Goal: Transaction & Acquisition: Purchase product/service

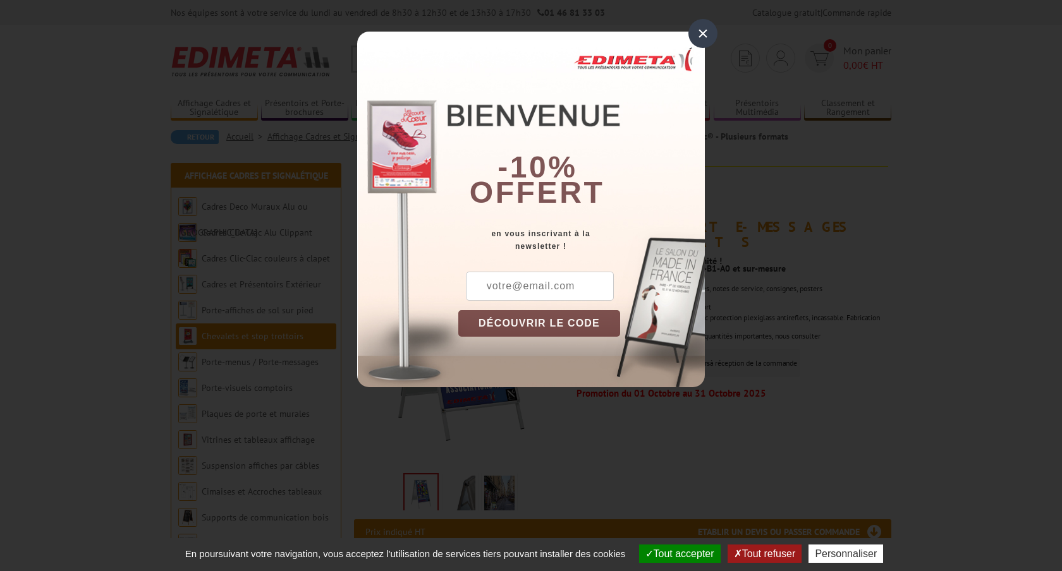
click at [702, 37] on div "×" at bounding box center [702, 33] width 29 height 29
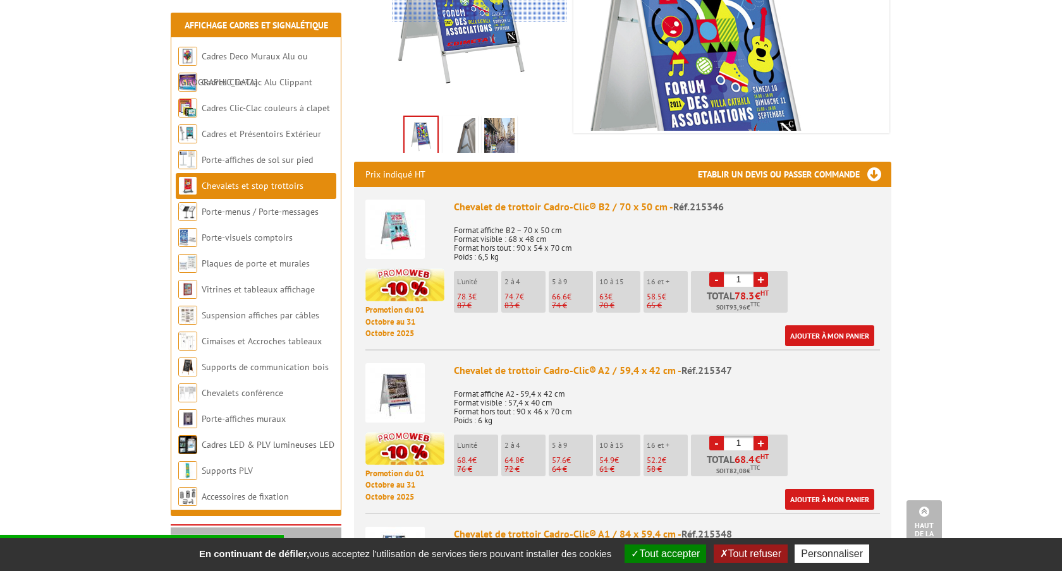
scroll to position [355, 0]
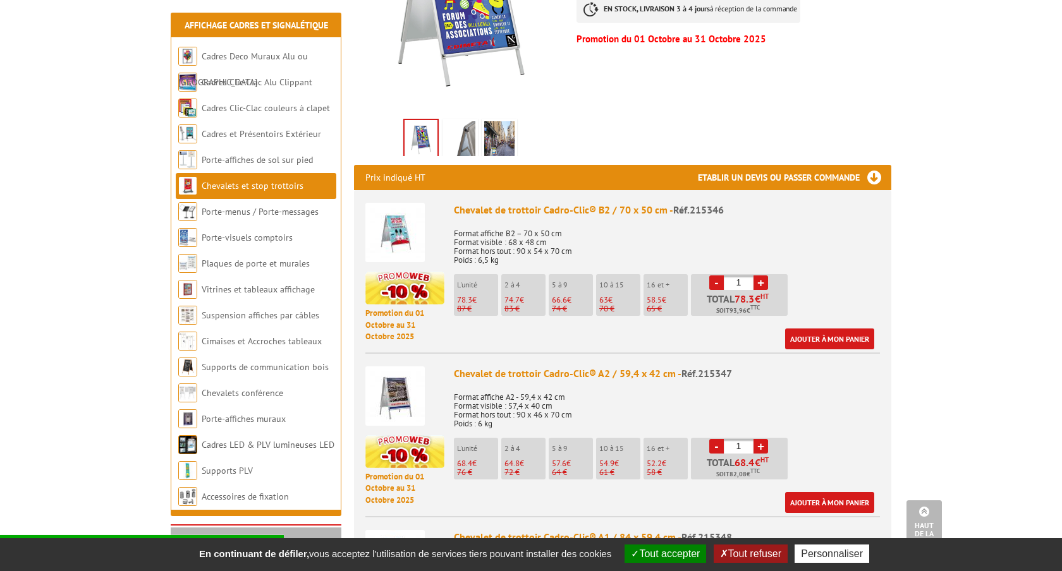
click at [402, 209] on img at bounding box center [394, 232] width 59 height 59
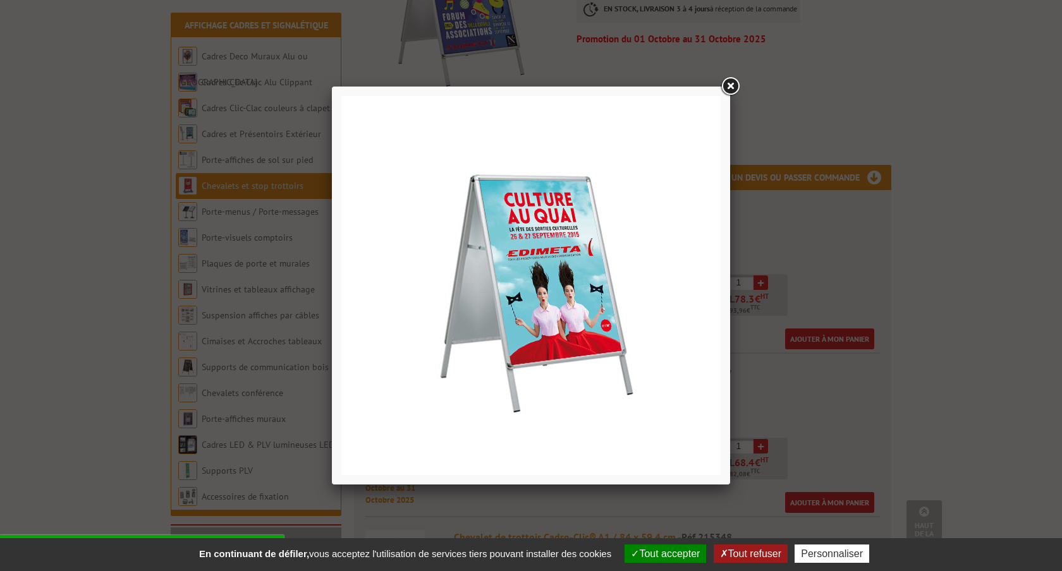
click at [941, 188] on div at bounding box center [531, 285] width 1062 height 571
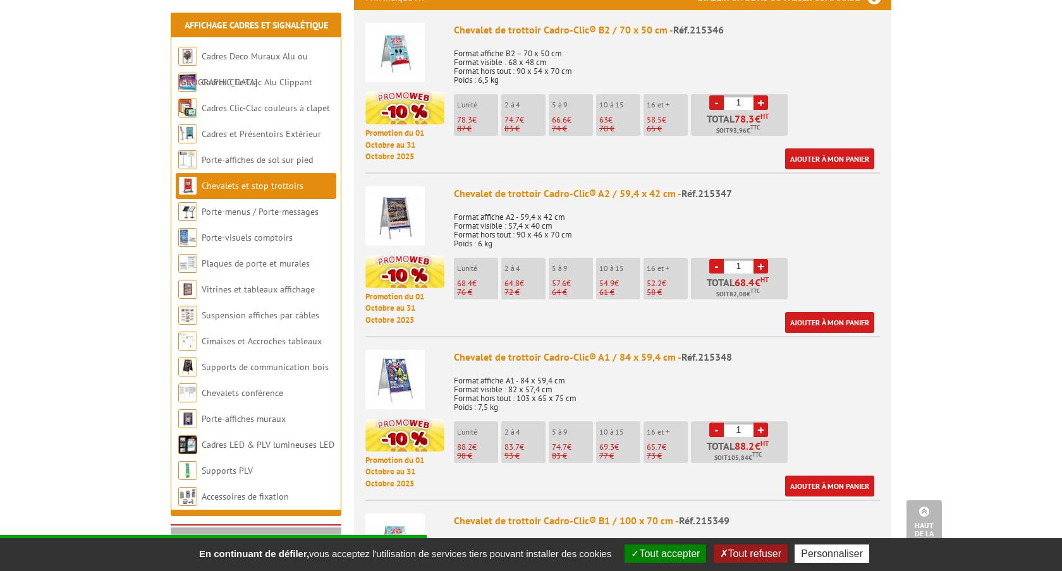
scroll to position [534, 0]
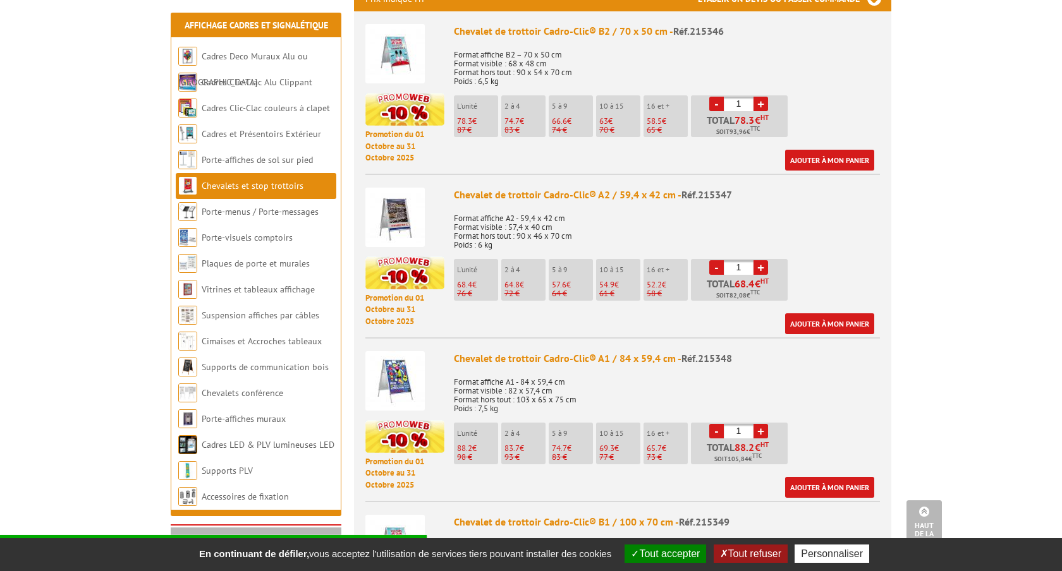
click at [408, 362] on img at bounding box center [394, 380] width 59 height 59
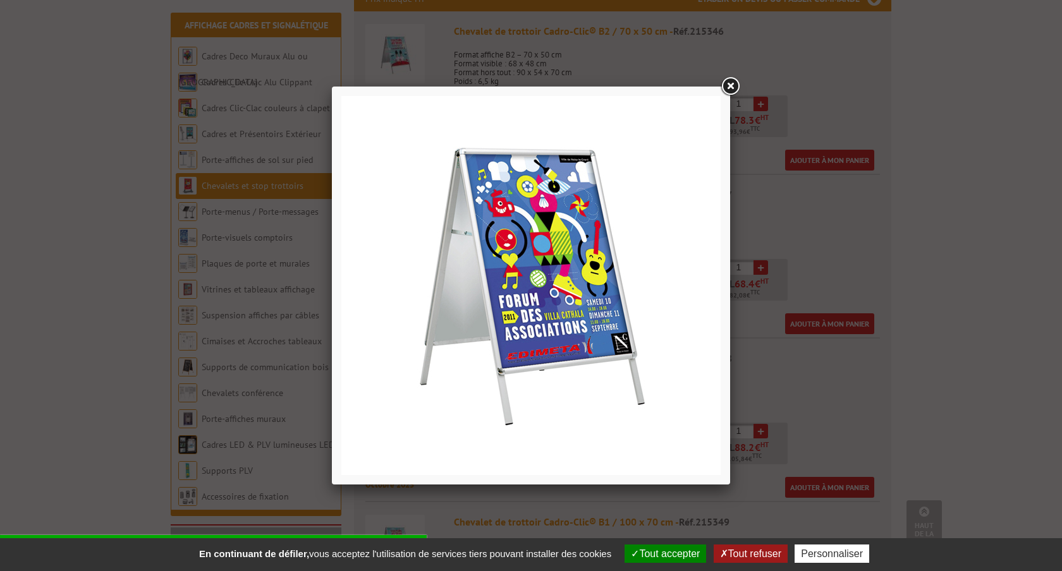
click at [914, 225] on div at bounding box center [531, 285] width 1062 height 571
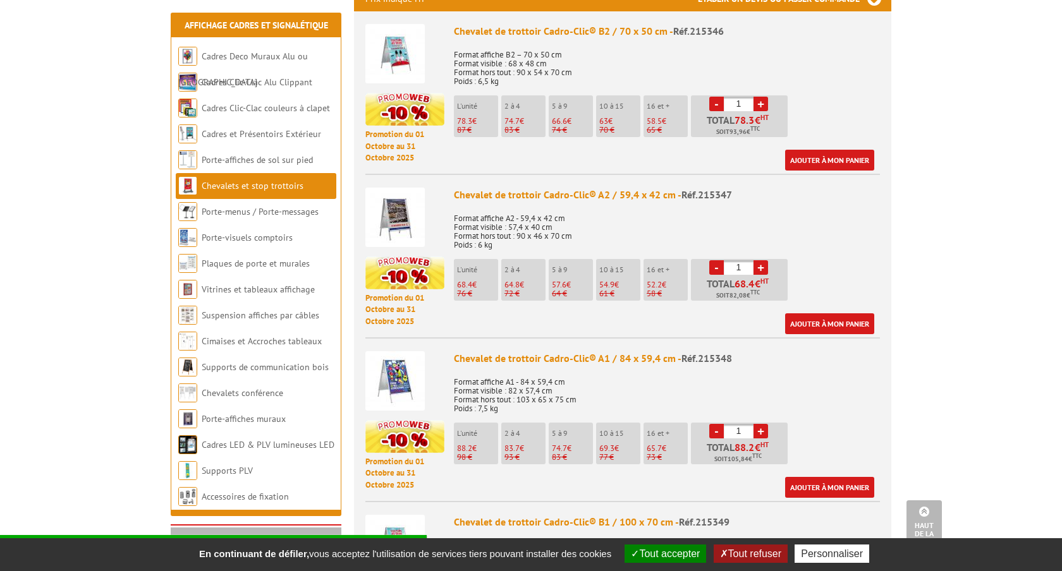
click at [1029, 173] on body "Nos équipes sont à votre service du lundi au vendredi de 8h30 à 12h30 et de 13h…" at bounding box center [531, 460] width 1062 height 1988
click at [274, 376] on li "Supports de communication bois" at bounding box center [256, 368] width 161 height 26
click at [296, 367] on link "Supports de communication bois" at bounding box center [266, 367] width 128 height 11
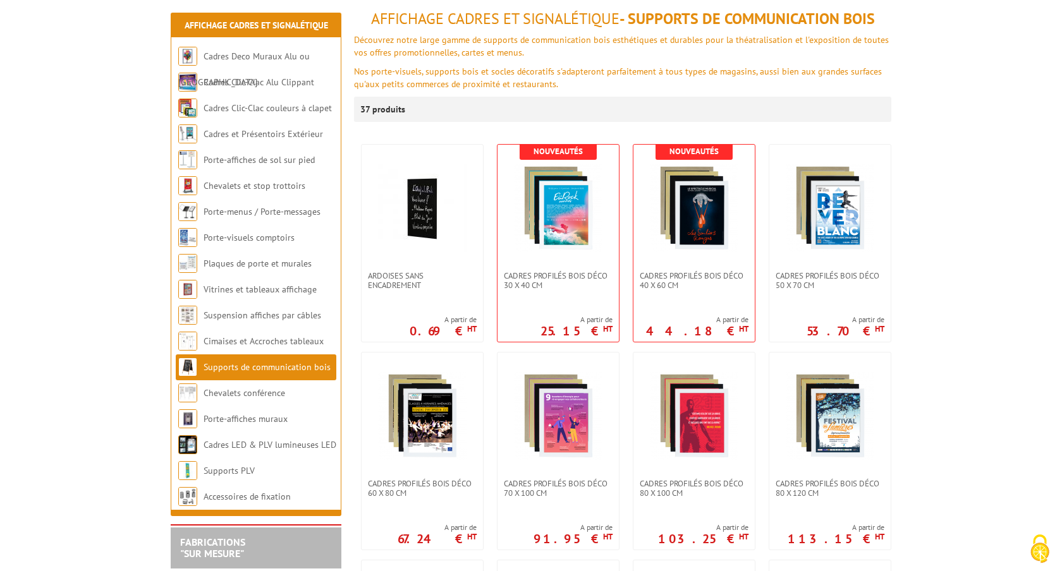
click at [302, 366] on link "Supports de communication bois" at bounding box center [267, 367] width 127 height 11
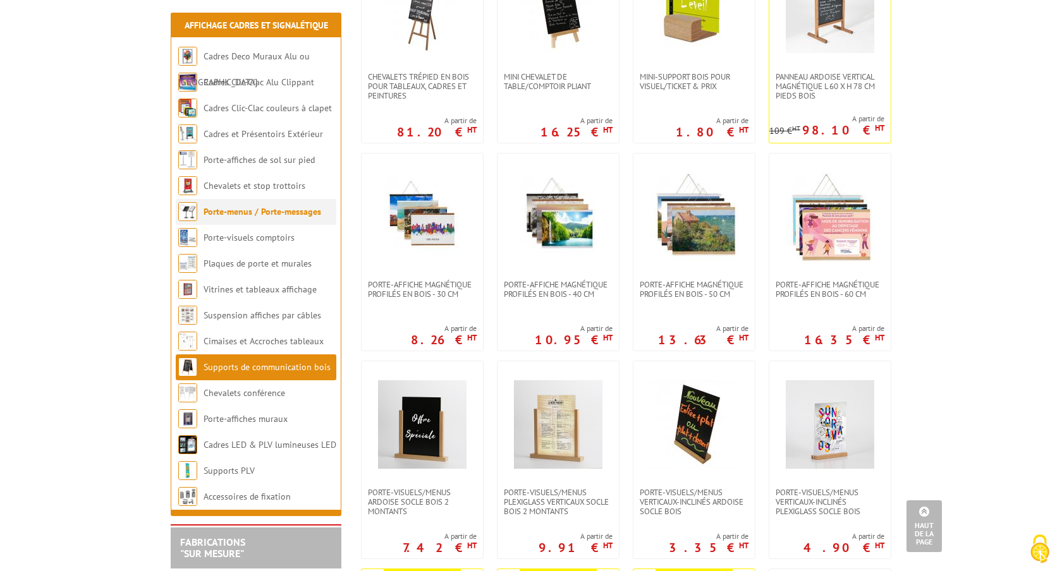
scroll to position [1363, 0]
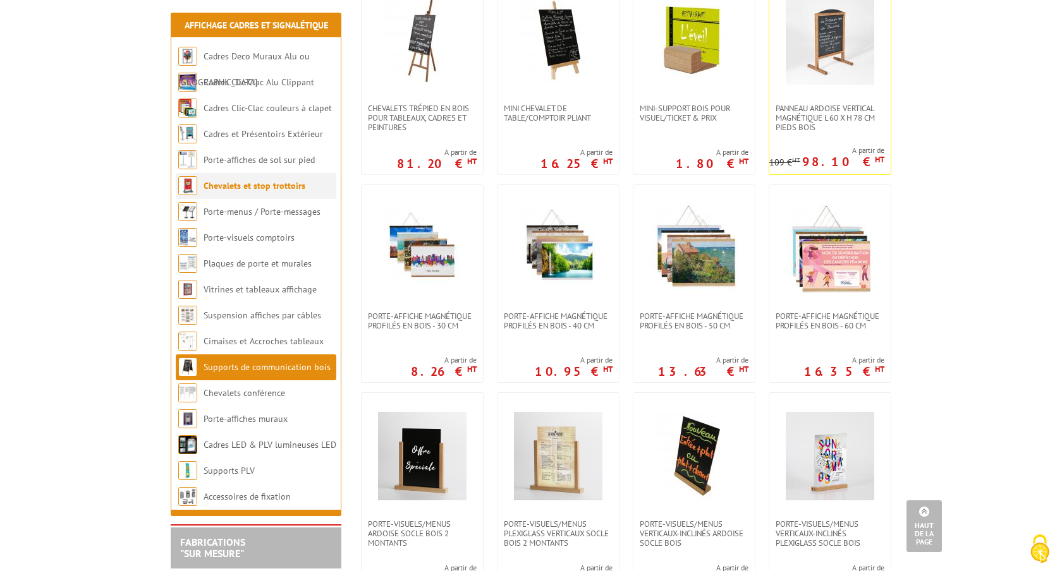
click at [259, 188] on link "Chevalets et stop trottoirs" at bounding box center [255, 185] width 102 height 11
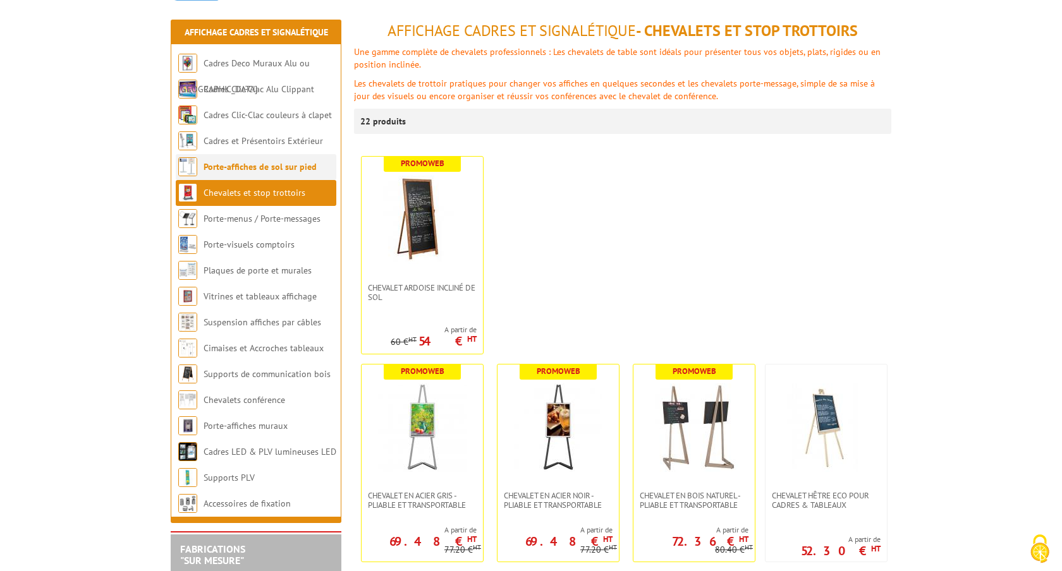
click at [234, 171] on link "Porte-affiches de sol sur pied" at bounding box center [260, 166] width 113 height 11
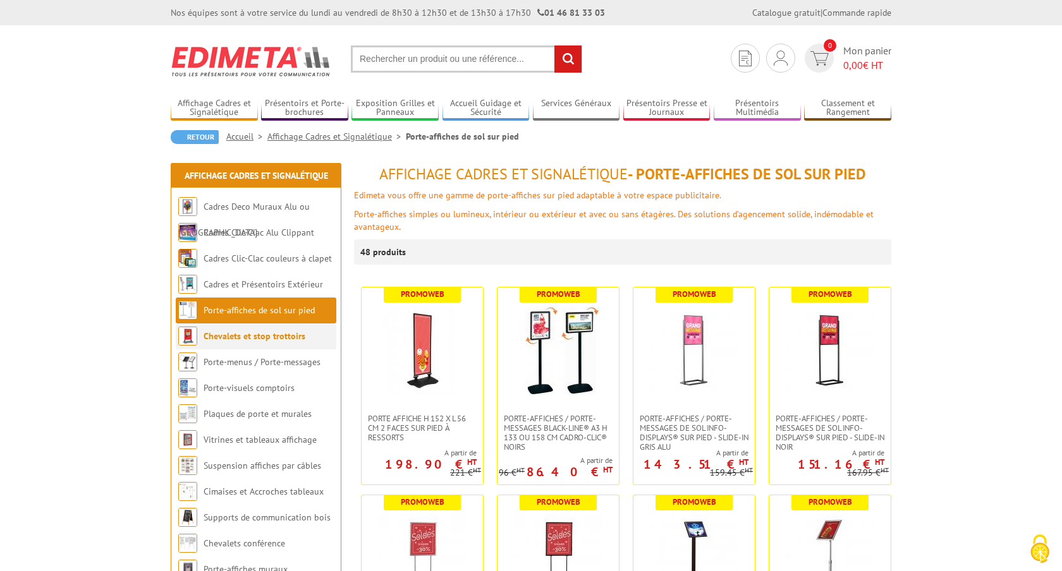
click at [241, 336] on link "Chevalets et stop trottoirs" at bounding box center [255, 336] width 102 height 11
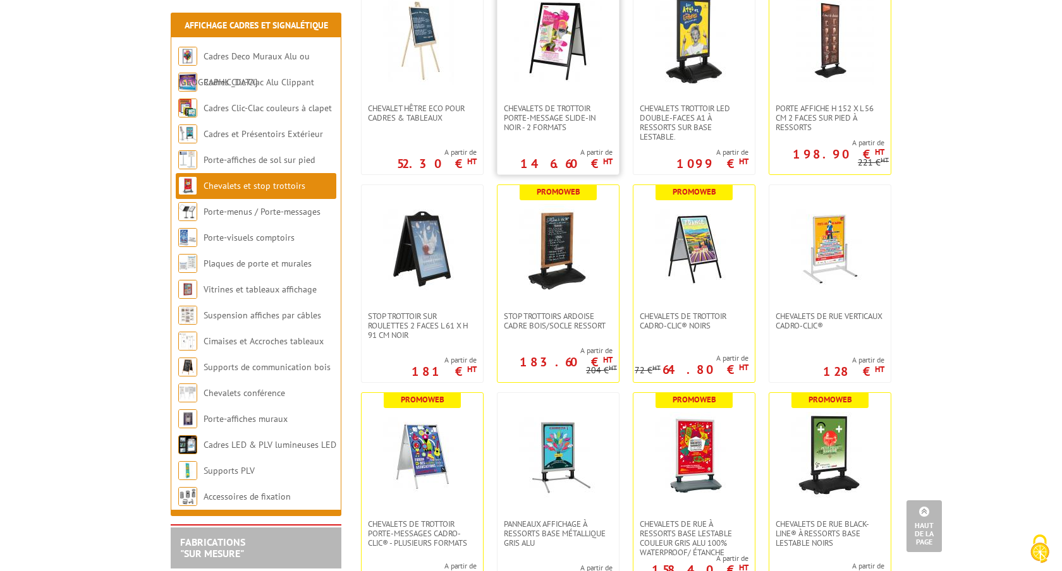
scroll to position [554, 0]
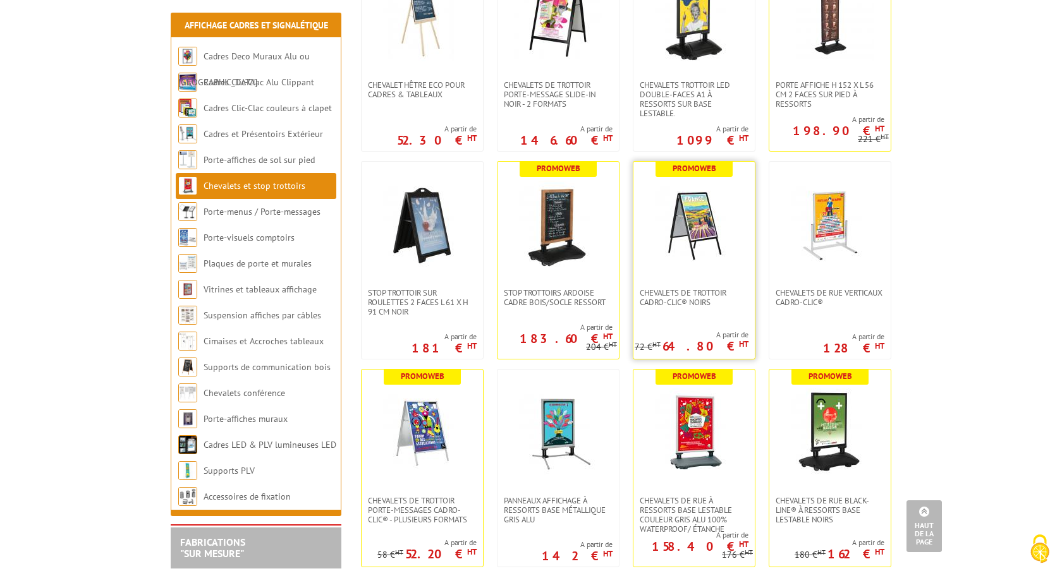
click at [675, 229] on img at bounding box center [694, 225] width 89 height 89
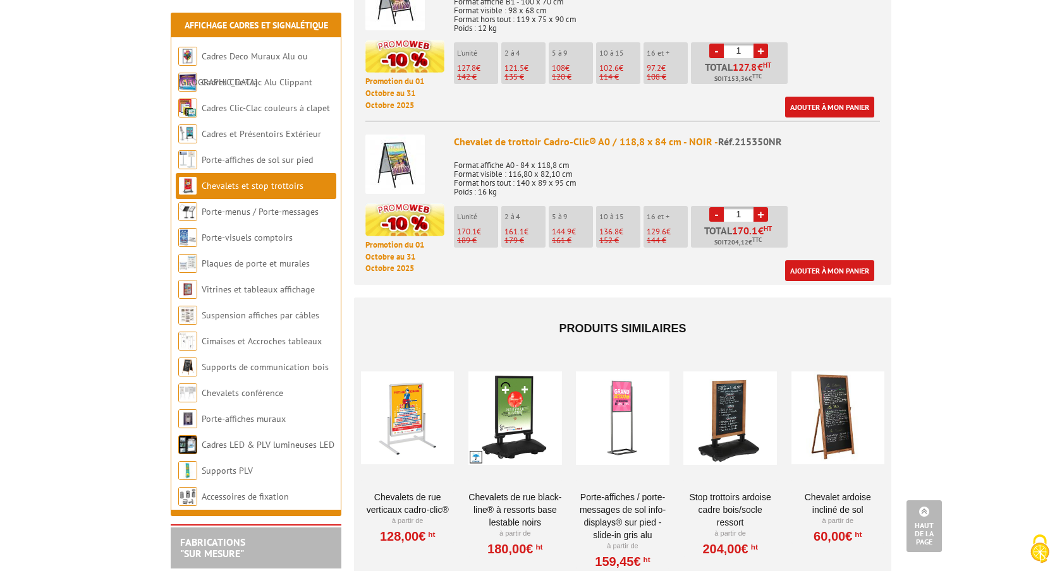
scroll to position [1159, 0]
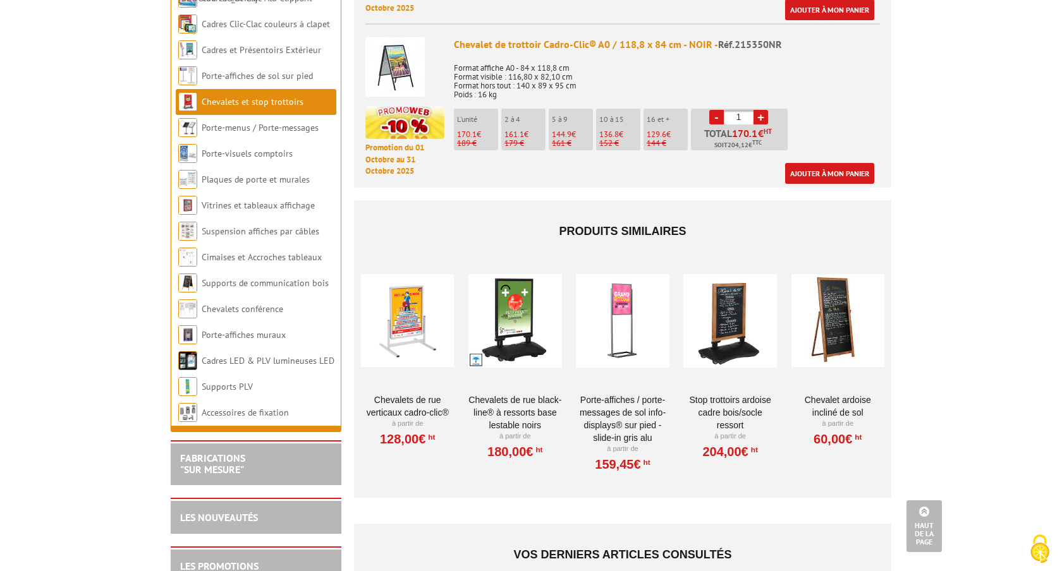
click at [397, 317] on div at bounding box center [407, 321] width 93 height 126
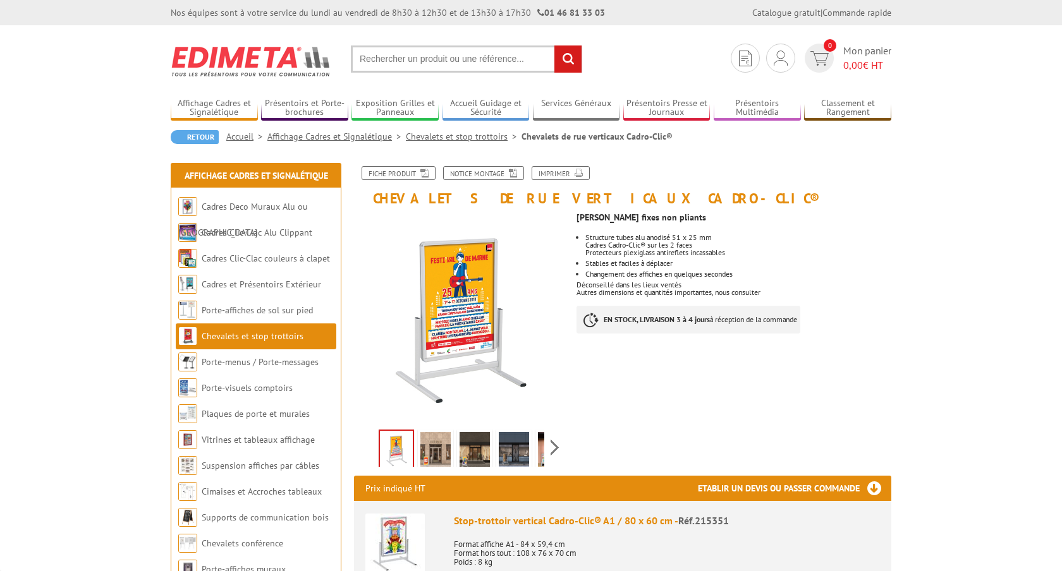
click at [476, 295] on img at bounding box center [460, 318] width 213 height 213
click at [463, 445] on img at bounding box center [475, 451] width 30 height 39
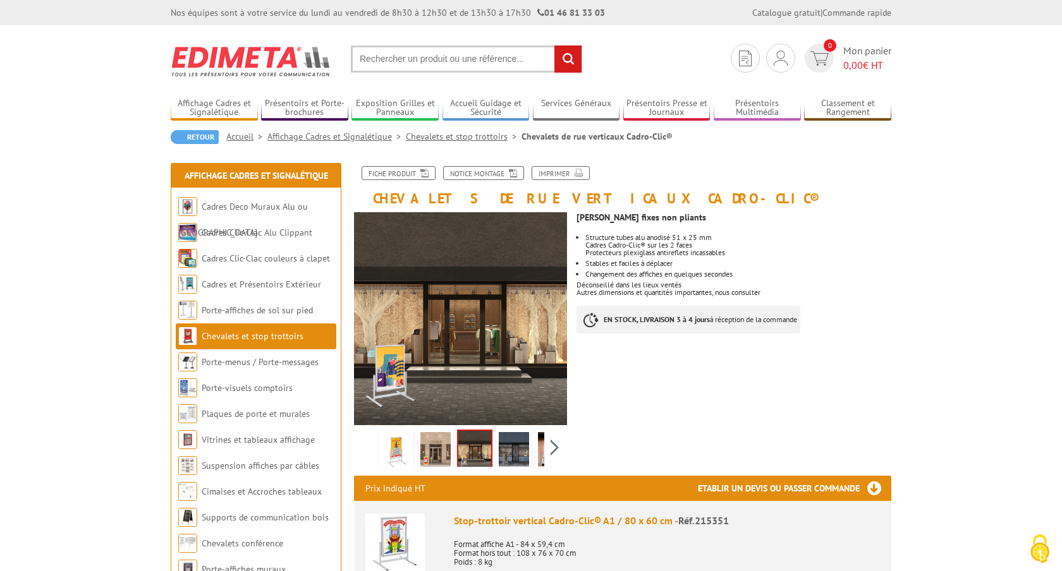
click at [425, 458] on img at bounding box center [435, 451] width 30 height 39
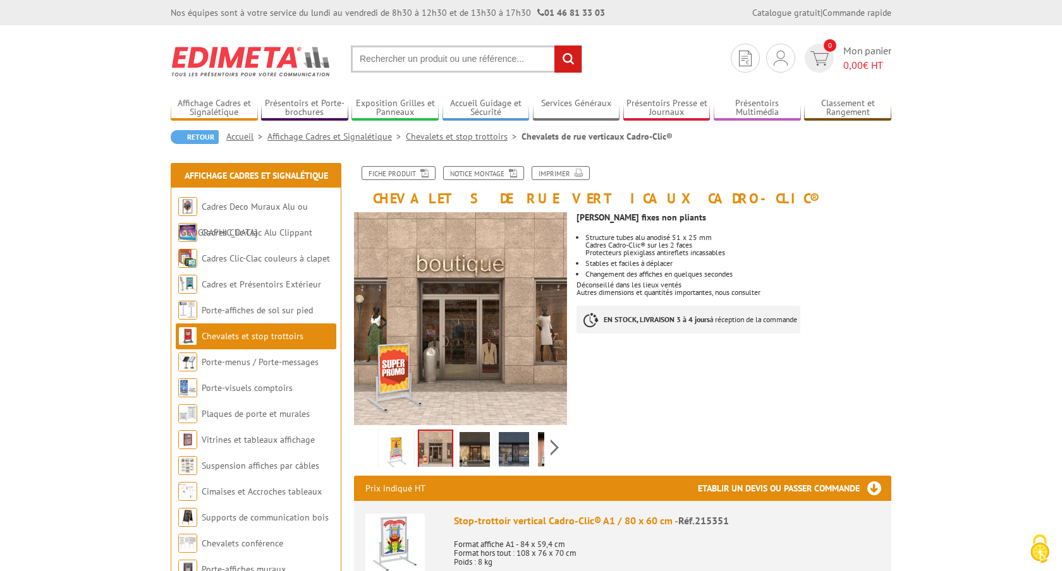
click at [523, 454] on img at bounding box center [514, 451] width 30 height 39
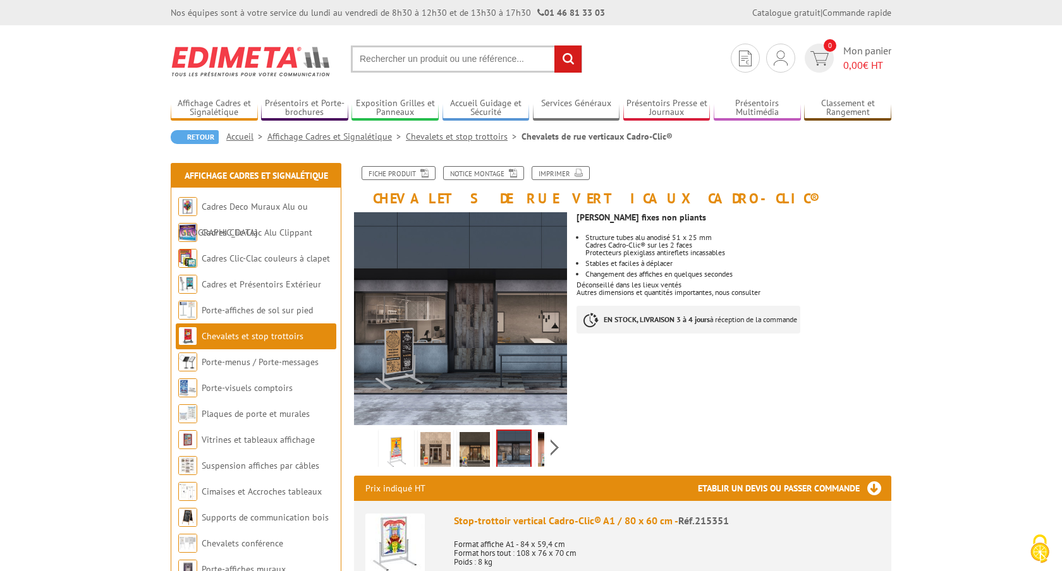
click at [539, 455] on img at bounding box center [553, 451] width 30 height 39
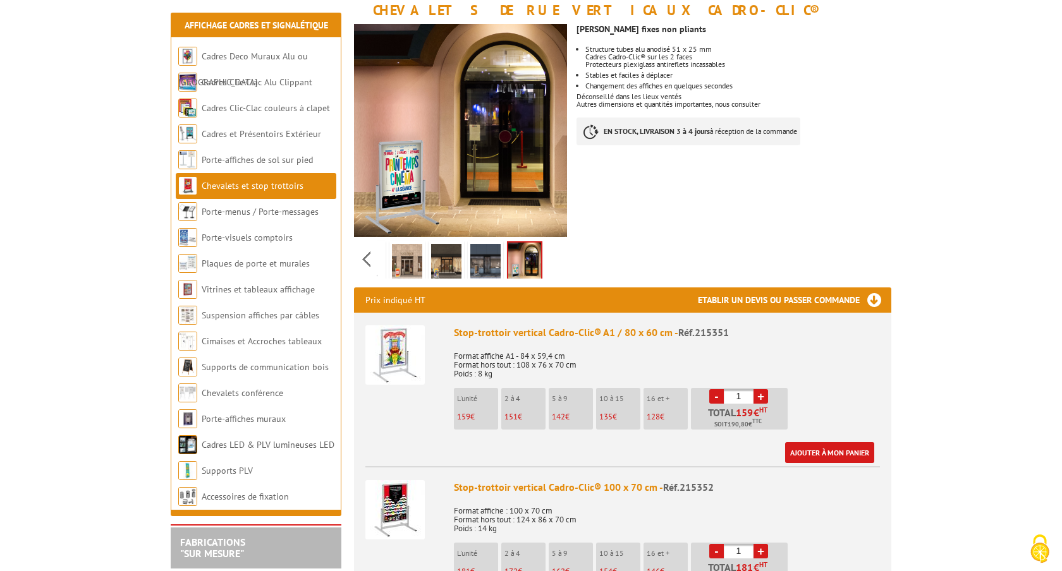
scroll to position [190, 0]
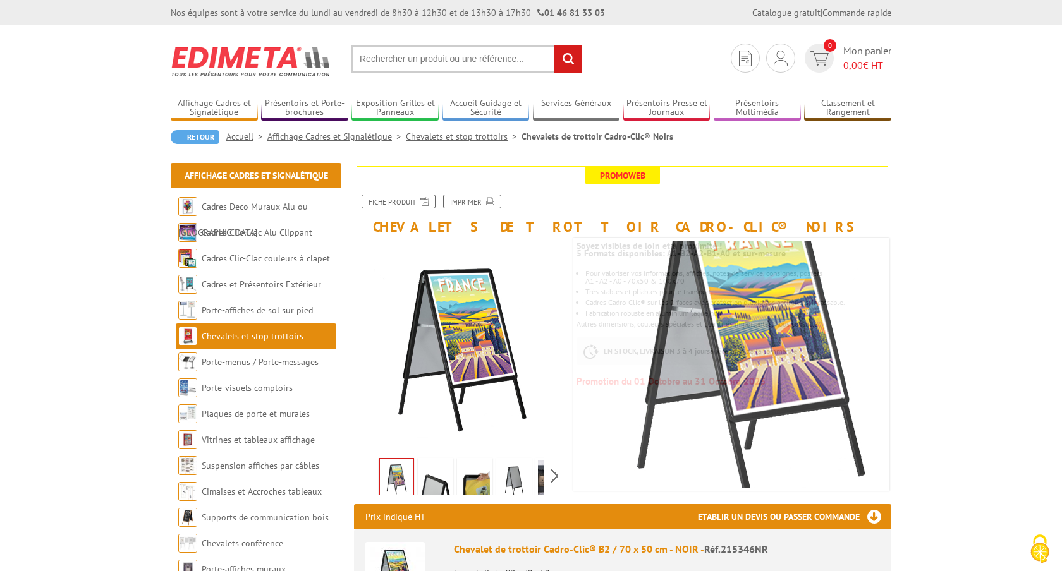
click at [297, 345] on li "Chevalets et stop trottoirs" at bounding box center [256, 337] width 161 height 26
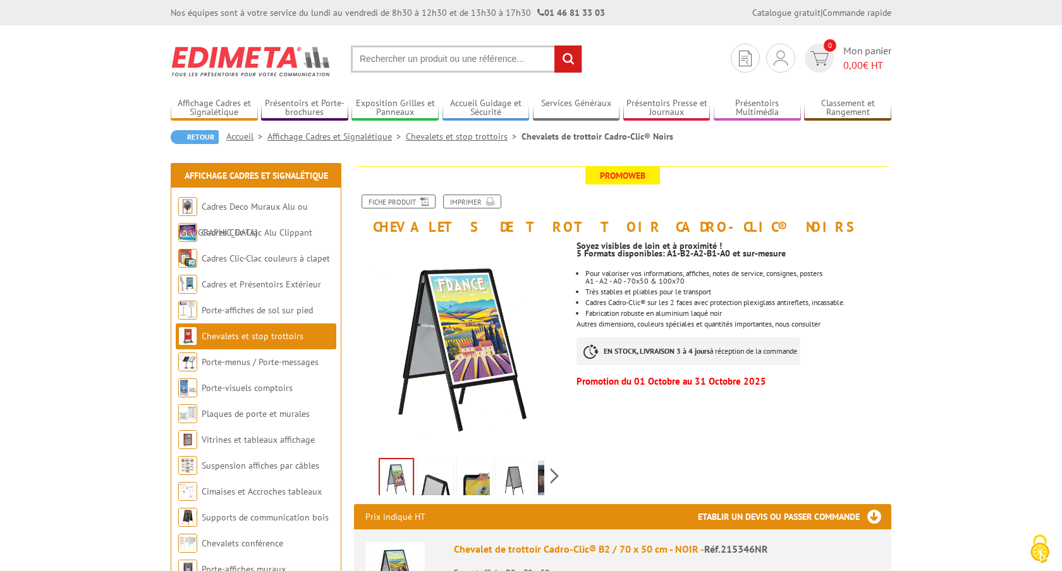
click at [293, 334] on link "Chevalets et stop trottoirs" at bounding box center [253, 336] width 102 height 11
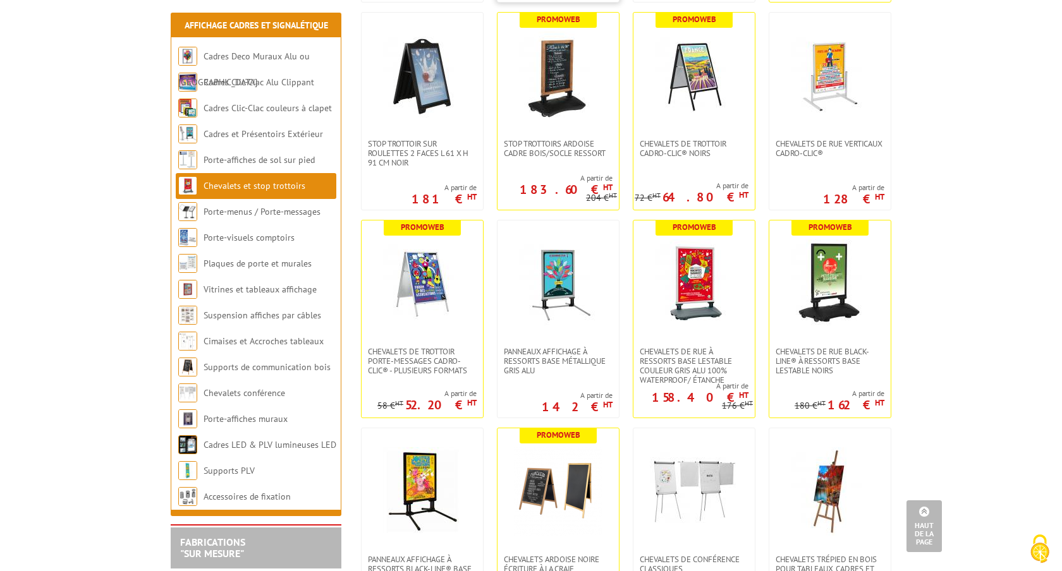
scroll to position [716, 0]
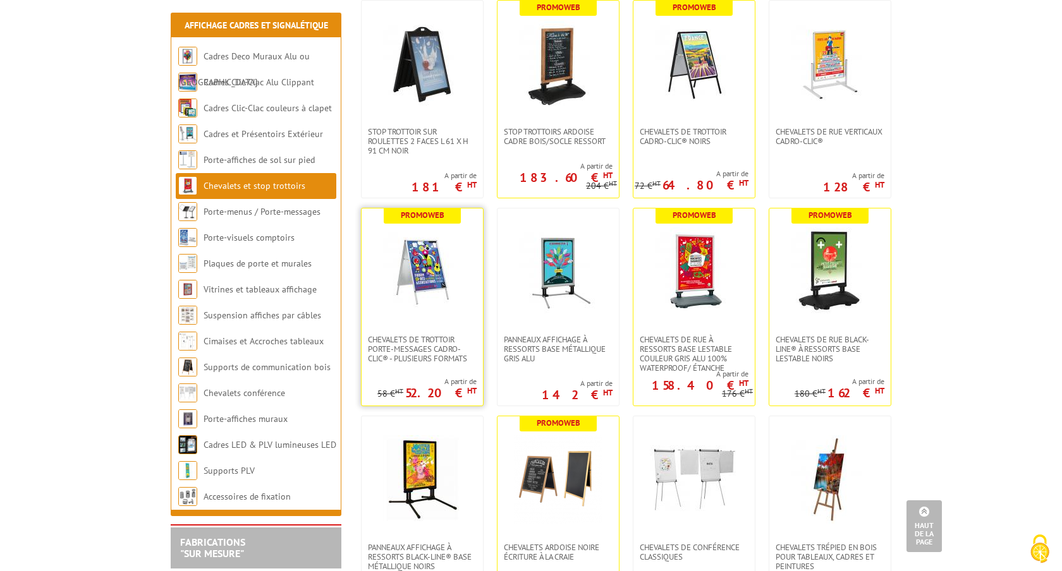
click at [436, 279] on img at bounding box center [422, 272] width 89 height 89
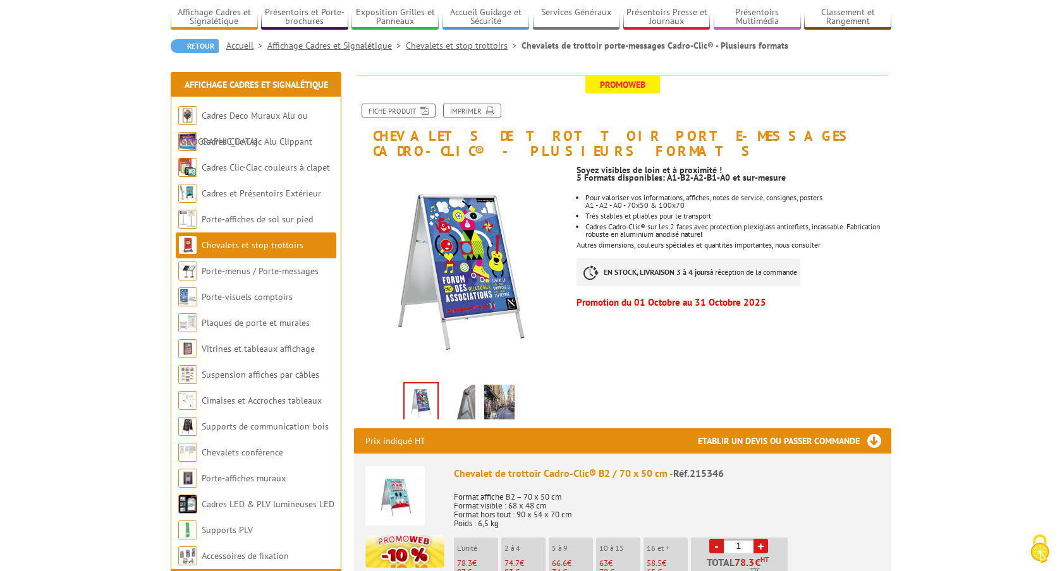
scroll to position [86, 0]
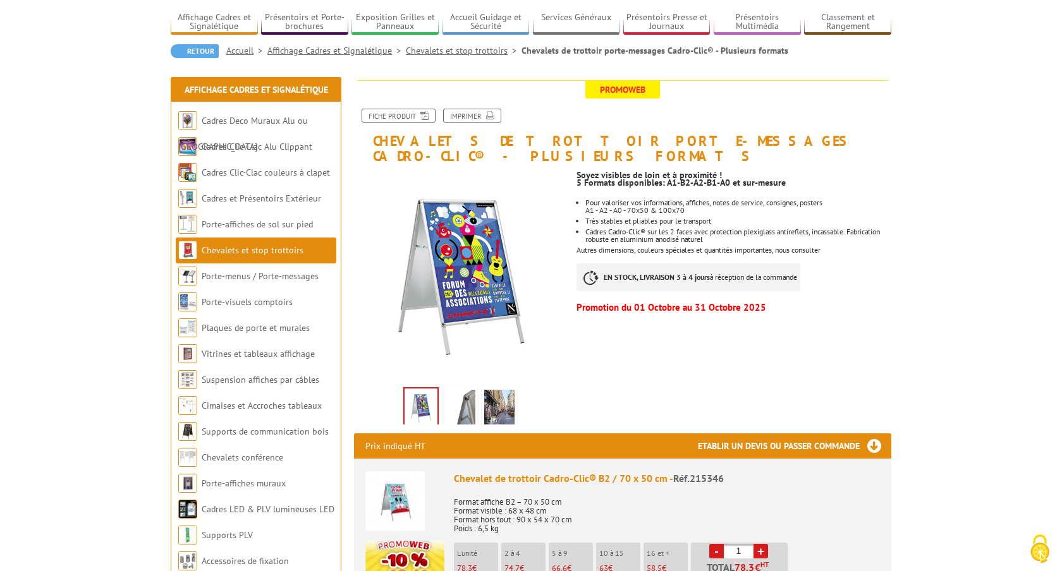
click at [476, 399] on link at bounding box center [460, 410] width 35 height 44
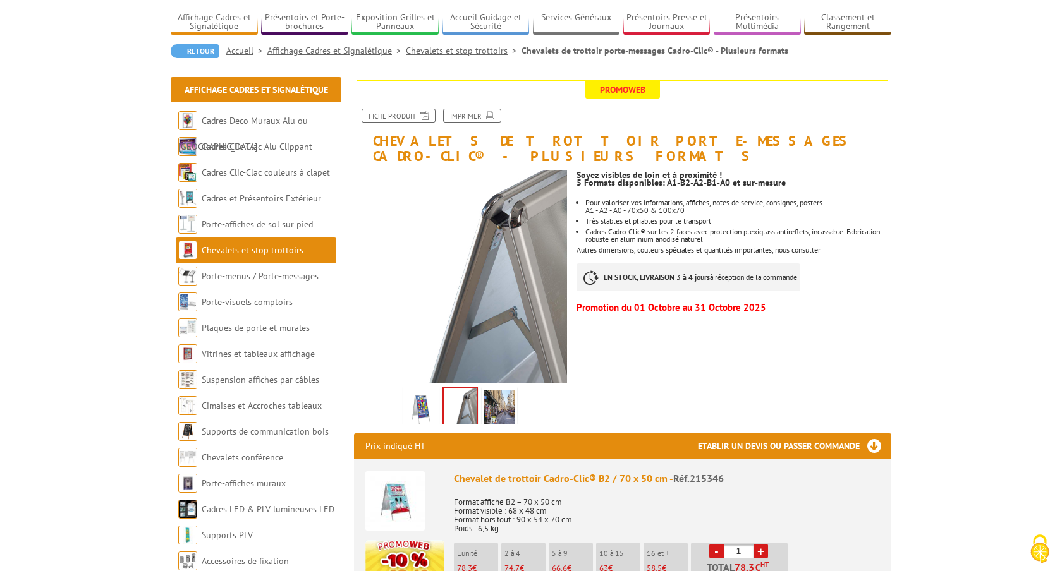
click at [498, 402] on img at bounding box center [499, 409] width 30 height 39
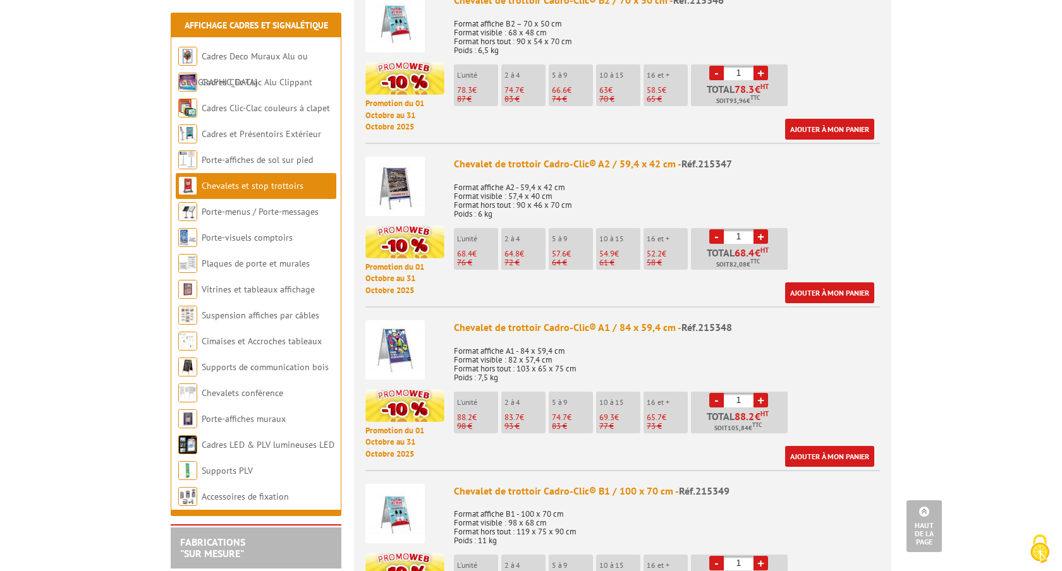
scroll to position [569, 0]
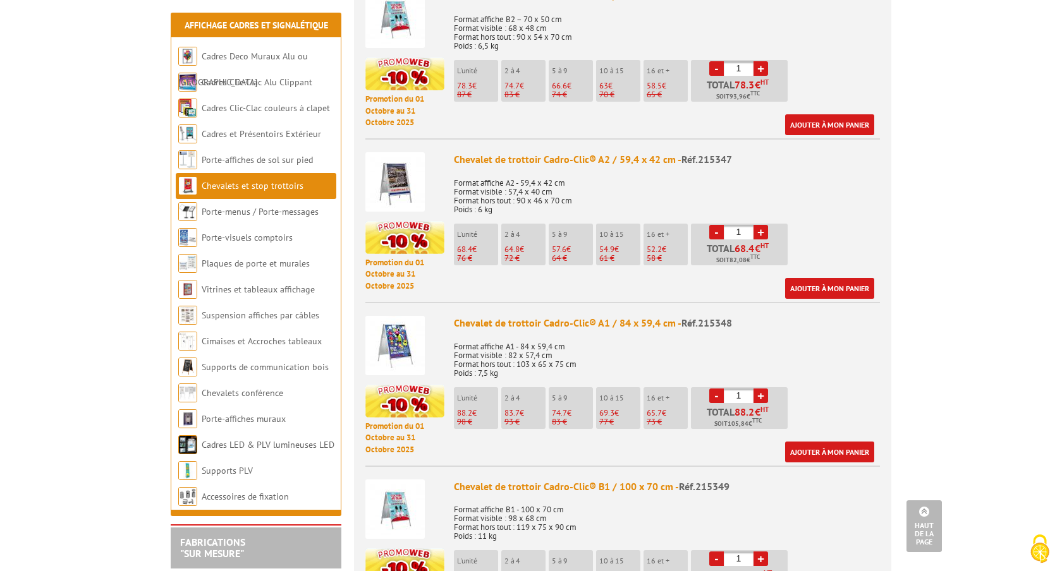
click at [650, 316] on div "Chevalet de trottoir Cadro-Clic® A1 / 84 x 59,4 cm - Réf.215348" at bounding box center [667, 323] width 426 height 15
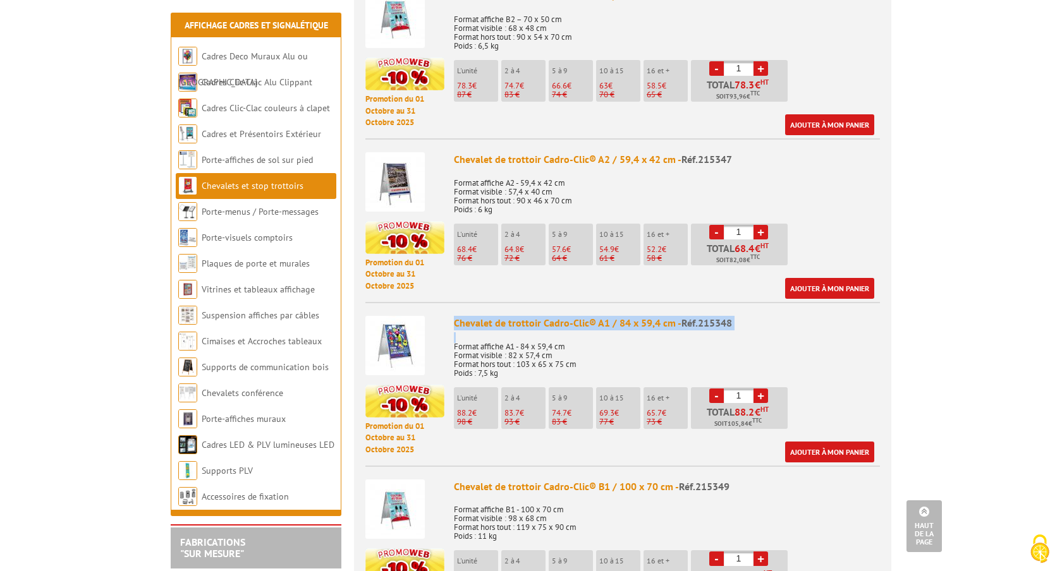
click at [650, 316] on div "Chevalet de trottoir Cadro-Clic® A1 / 84 x 59,4 cm - Réf.215348" at bounding box center [667, 323] width 426 height 15
click at [816, 442] on link "Ajouter à mon panier" at bounding box center [829, 452] width 89 height 21
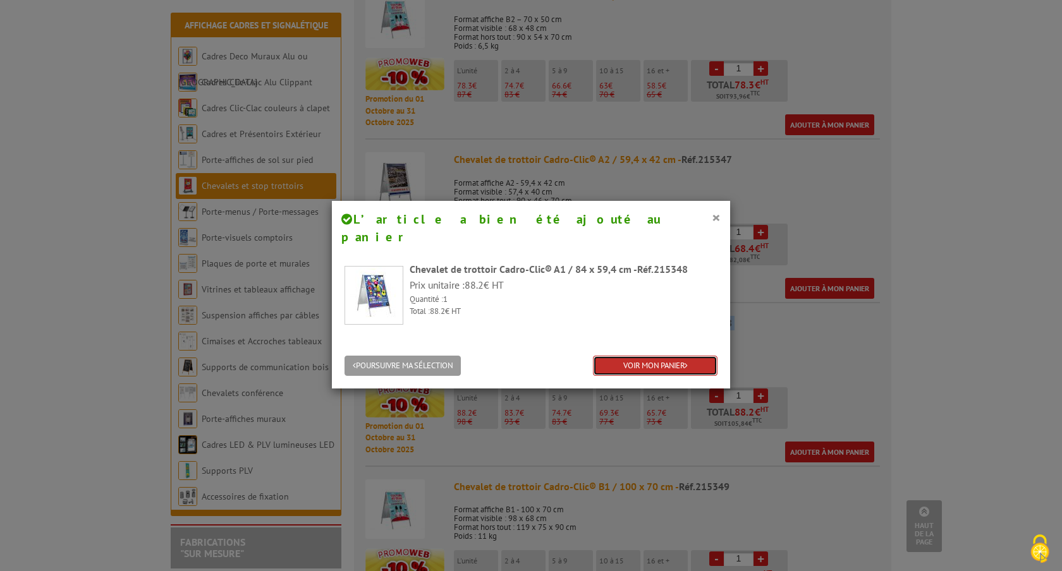
click at [639, 356] on link "VOIR MON PANIER" at bounding box center [655, 366] width 125 height 21
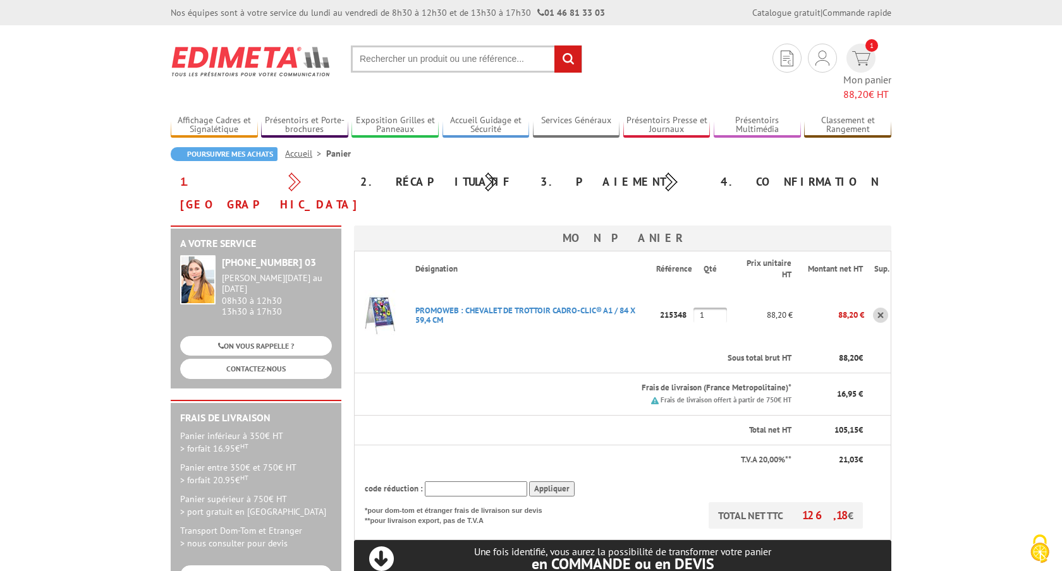
scroll to position [18, 0]
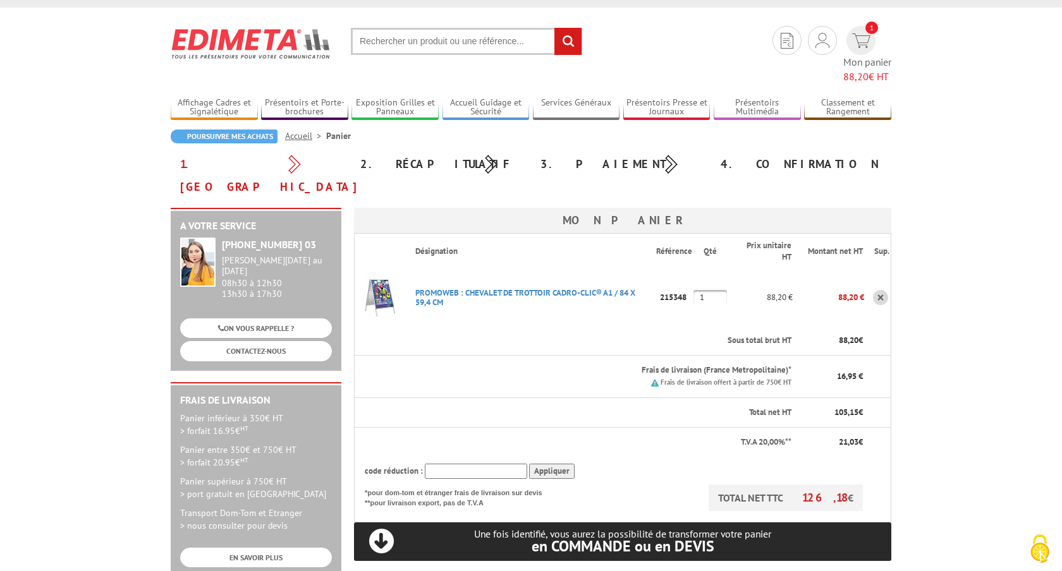
click at [551, 464] on input "Appliquer" at bounding box center [552, 472] width 46 height 16
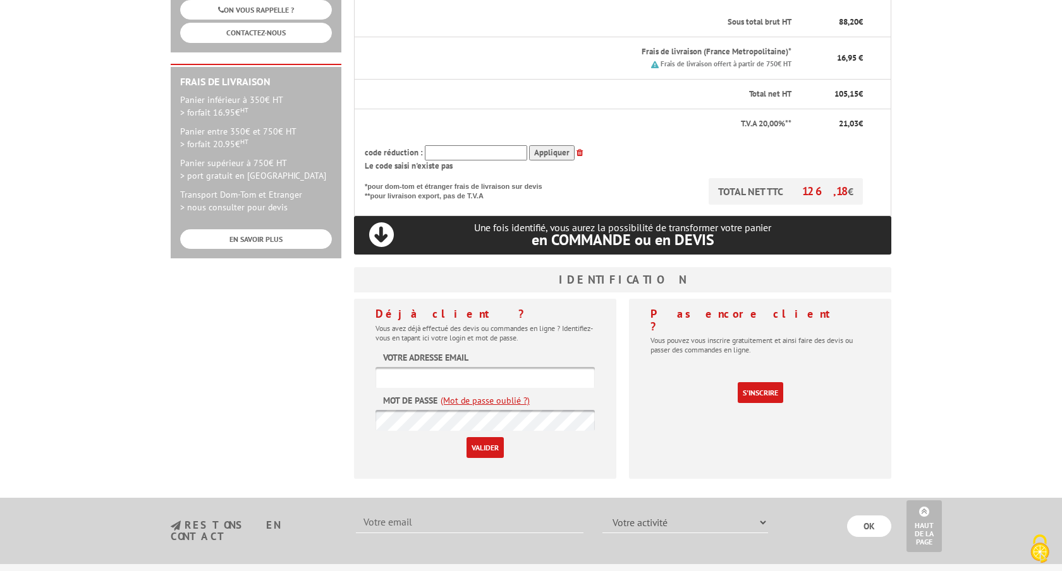
scroll to position [338, 0]
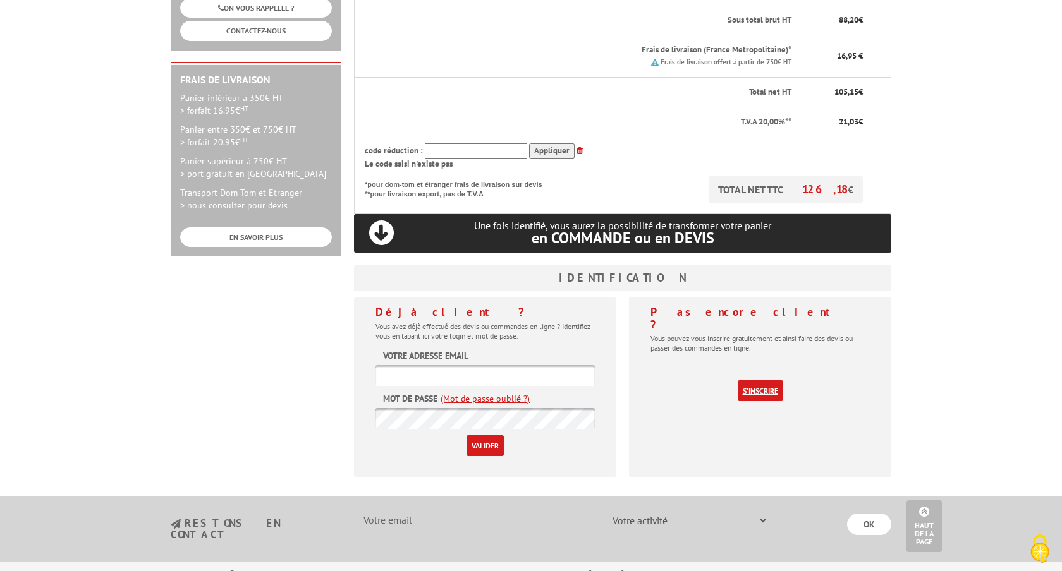
click at [748, 381] on link "S'inscrire" at bounding box center [761, 391] width 46 height 21
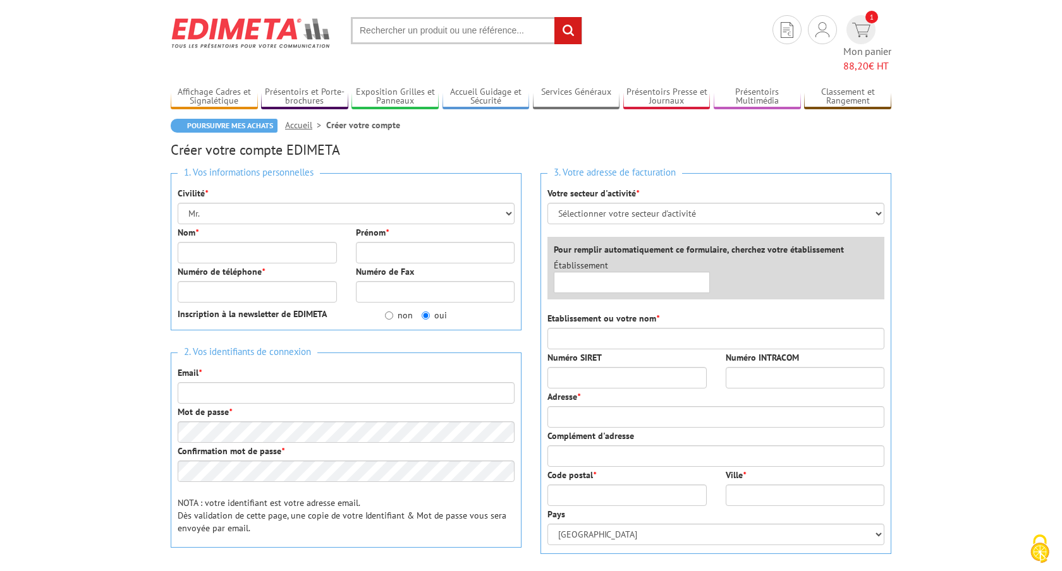
scroll to position [28, 0]
click at [189, 243] on input "Nom *" at bounding box center [257, 253] width 159 height 21
type input "Laurent"
click at [368, 243] on input "Prénom *" at bounding box center [435, 253] width 159 height 21
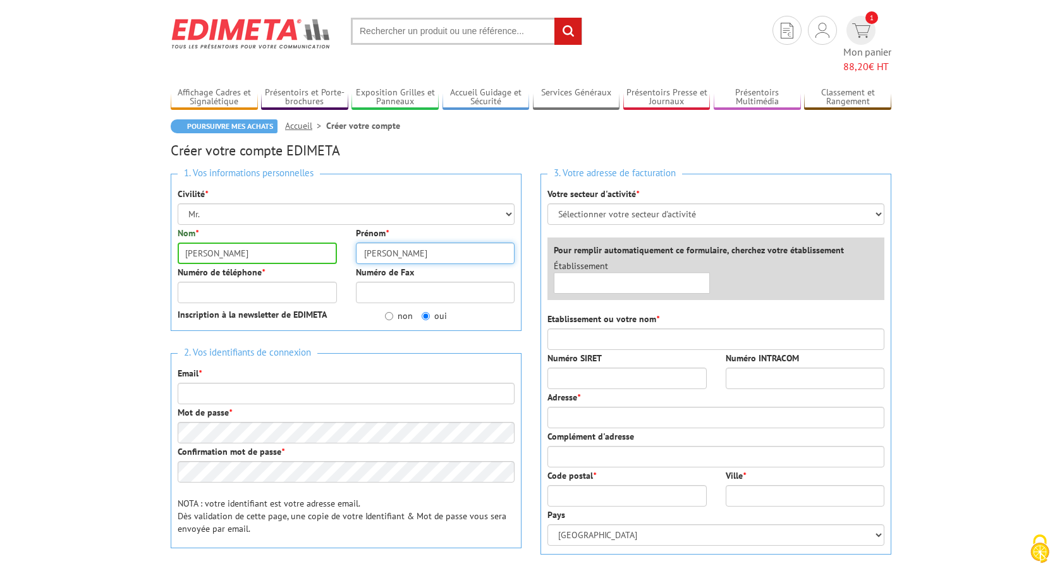
type input "Louise"
click at [286, 282] on input "Numéro de téléphone *" at bounding box center [257, 292] width 159 height 21
type input "0659280316"
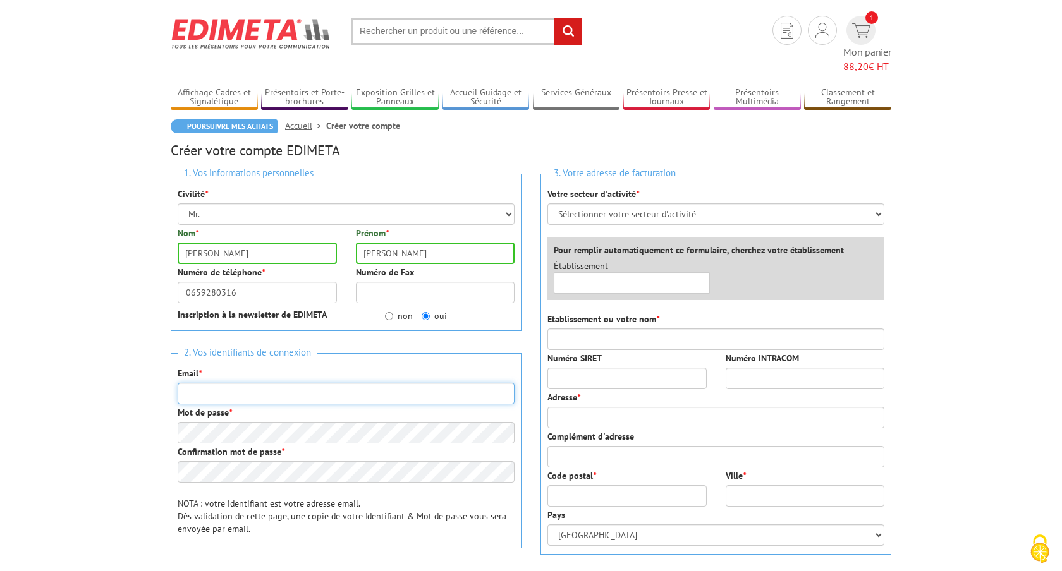
click at [336, 383] on input "Email *" at bounding box center [346, 393] width 337 height 21
type input "[PERSON_NAME][EMAIL_ADDRESS][DOMAIN_NAME]"
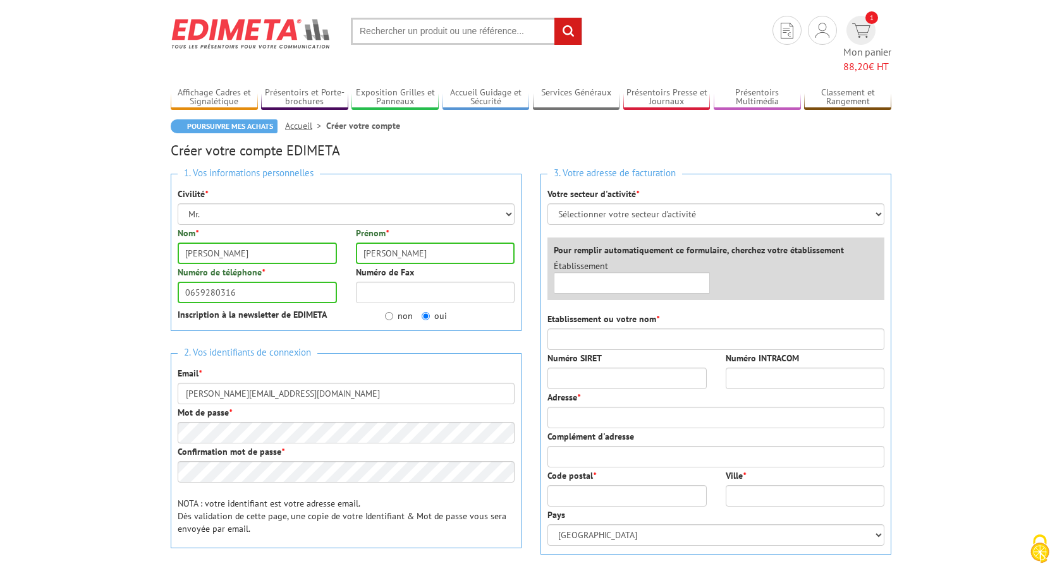
type input "[STREET_ADDRESS]"
type input "75015"
type input "[GEOGRAPHIC_DATA]"
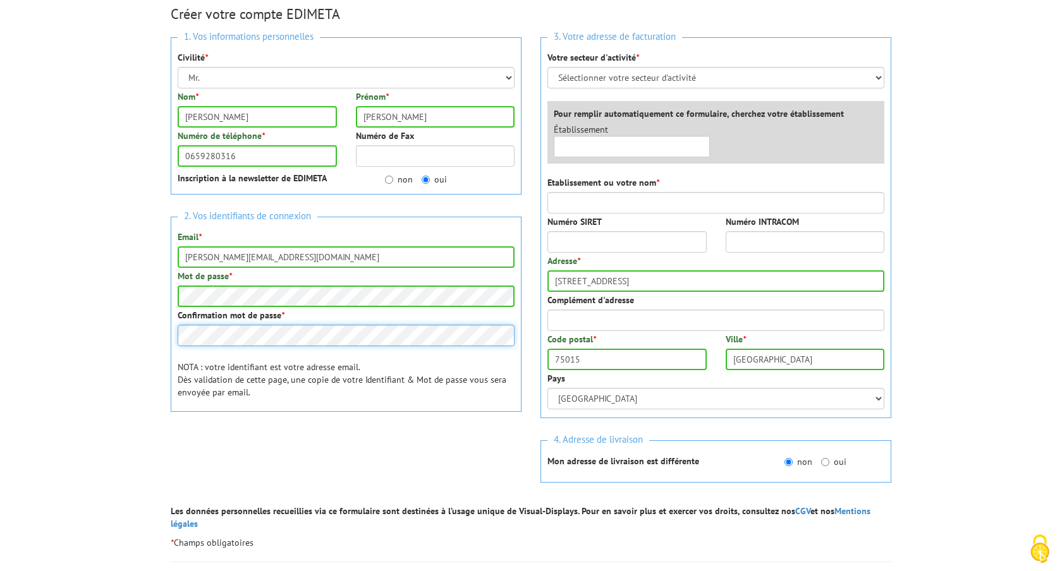
scroll to position [166, 0]
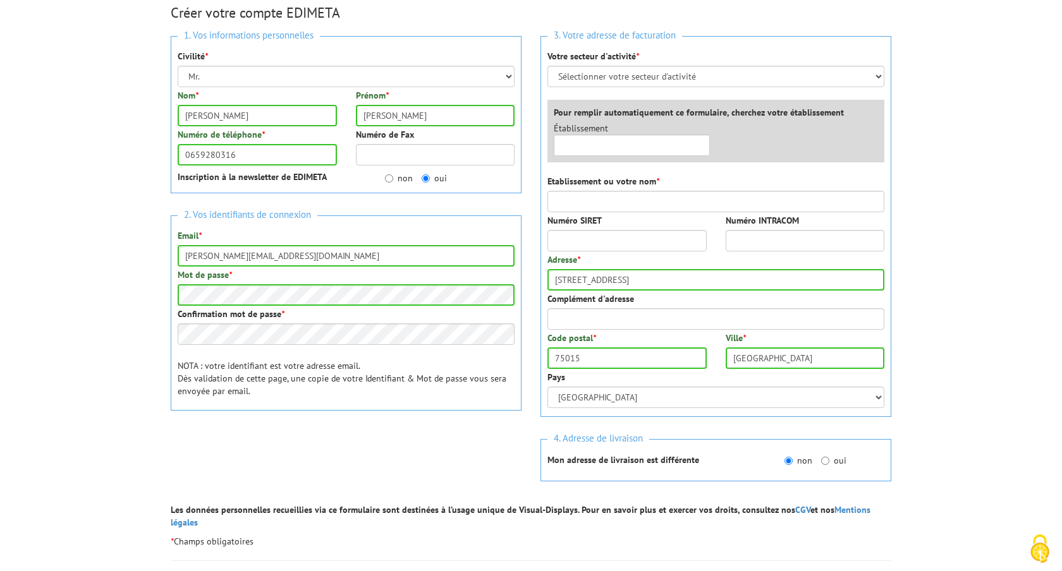
click at [442, 441] on div at bounding box center [346, 457] width 351 height 49
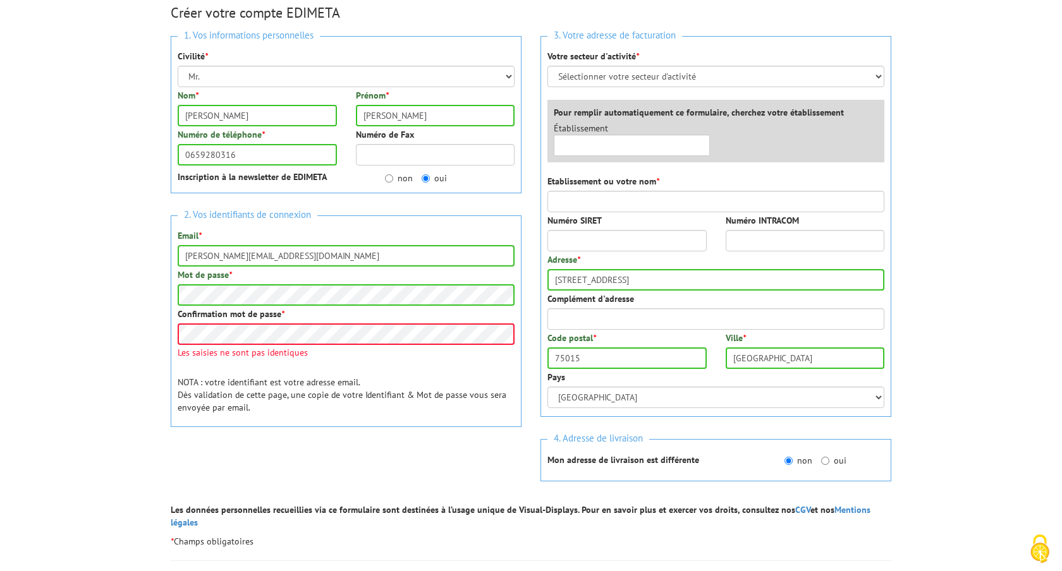
scroll to position [81, 0]
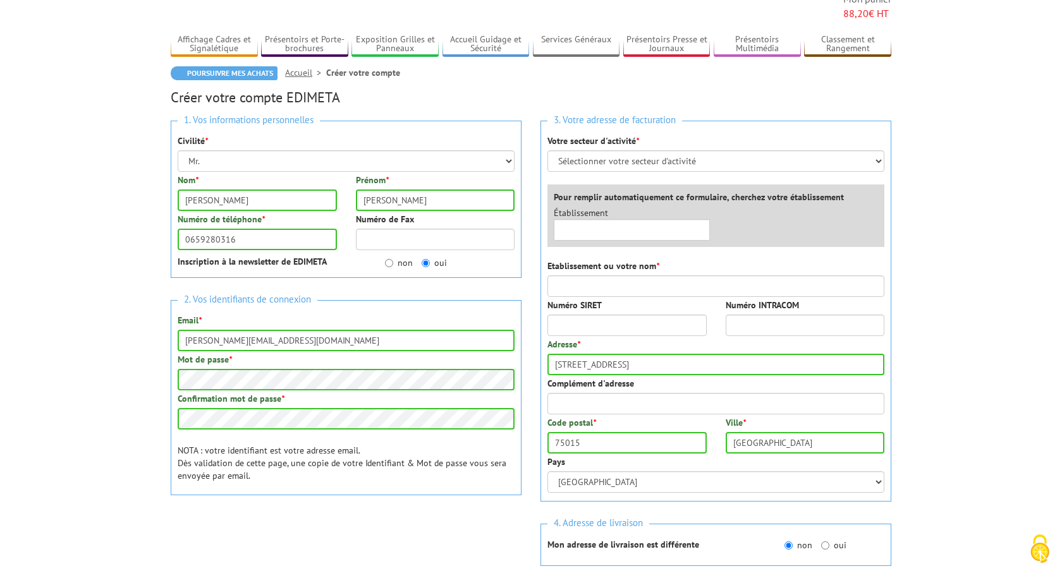
click at [422, 451] on p "NOTA : votre identifiant est votre adresse email. Dès validation de cette page,…" at bounding box center [346, 463] width 337 height 38
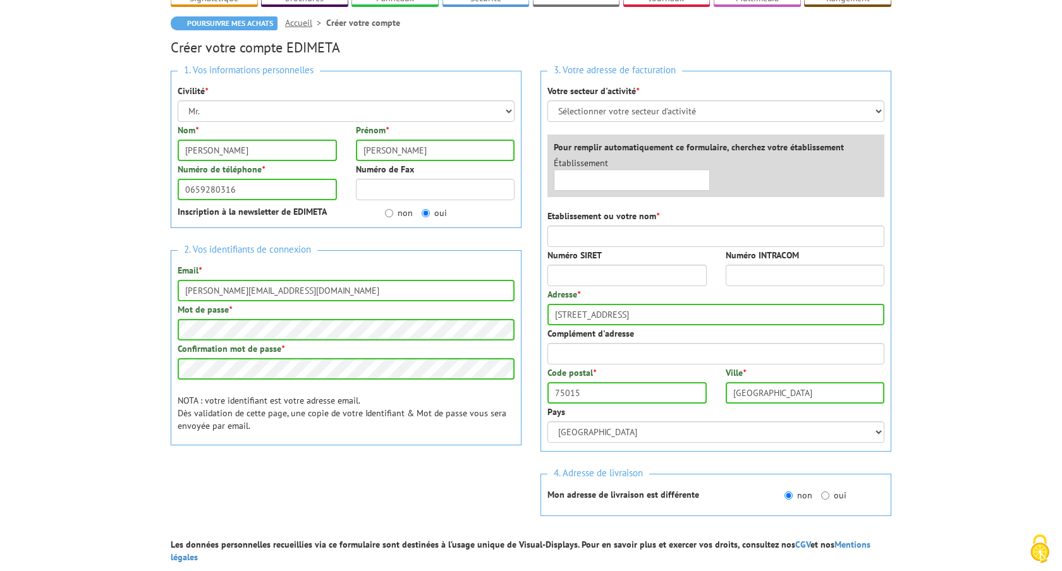
scroll to position [128, 0]
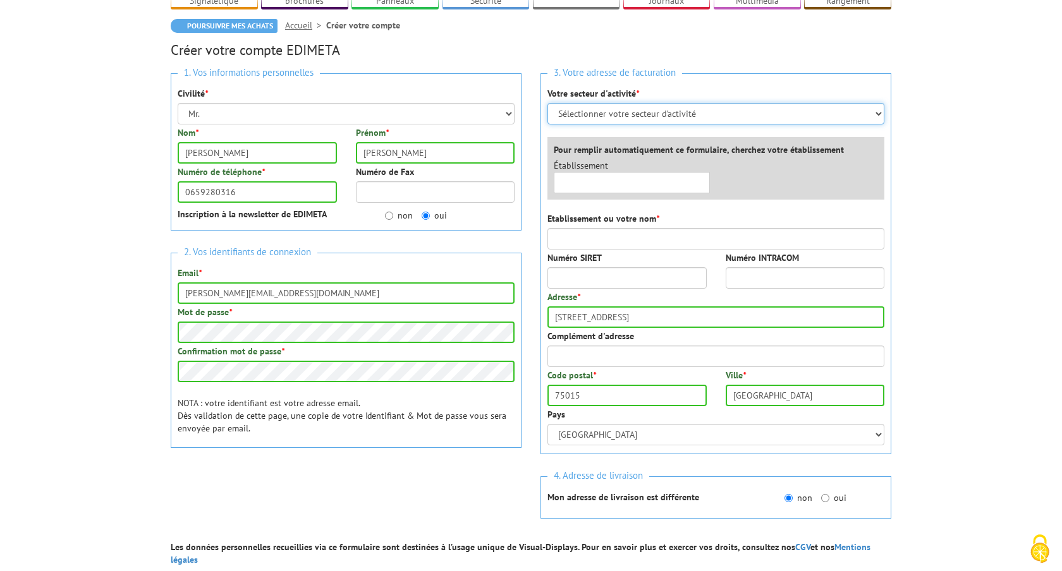
click at [653, 103] on select "Sélectionner votre secteur d'activité Administrations et collectivités Magasins…" at bounding box center [715, 113] width 337 height 21
select select "877"
click at [547, 103] on select "Sélectionner votre secteur d'activité Administrations et collectivités Magasins…" at bounding box center [715, 113] width 337 height 21
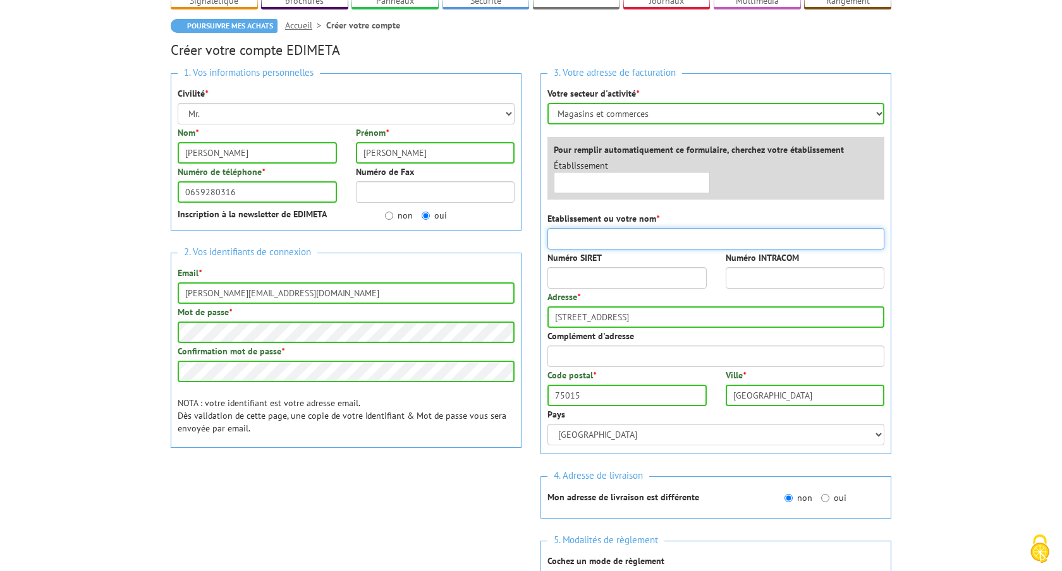
click at [620, 228] on input "Etablissement ou votre nom *" at bounding box center [715, 238] width 337 height 21
click at [619, 103] on select "Sélectionner votre secteur d'activité Administrations et collectivités Magasins…" at bounding box center [715, 113] width 337 height 21
click at [639, 228] on input "Louise Laurentt" at bounding box center [715, 238] width 337 height 21
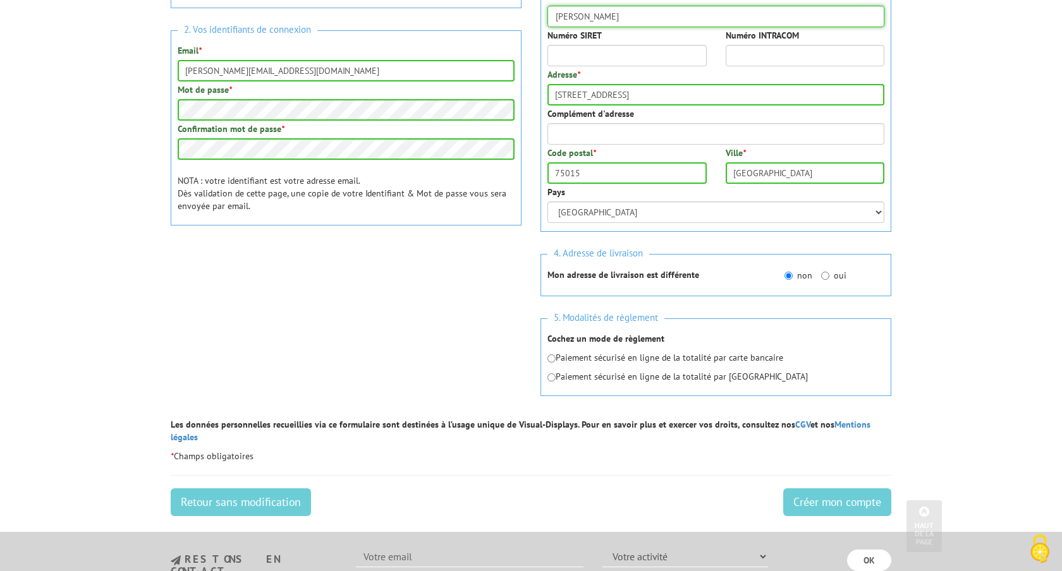
scroll to position [374, 0]
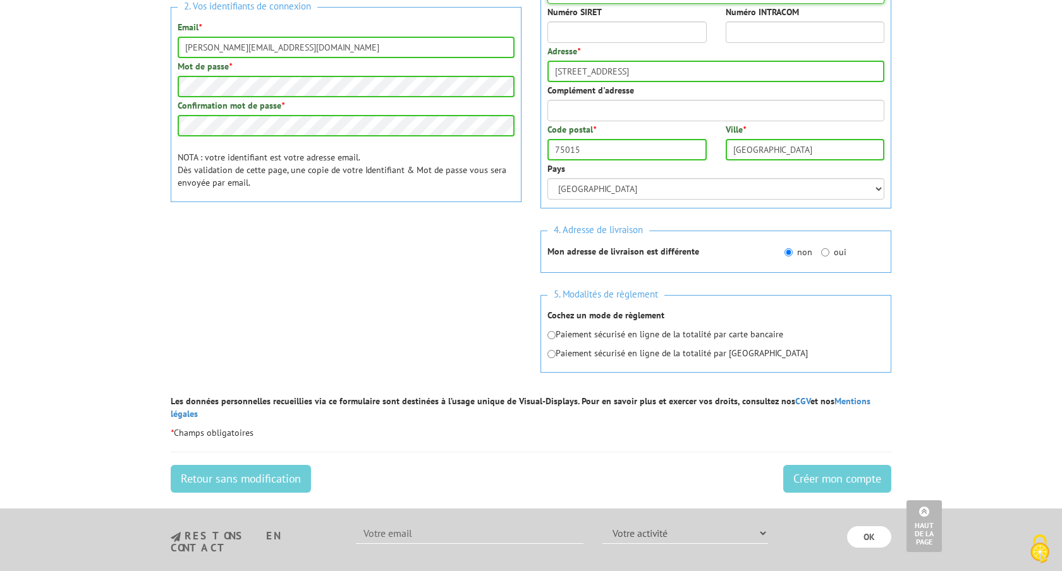
type input "[PERSON_NAME]"
click at [554, 331] on input "radio" at bounding box center [551, 335] width 8 height 8
radio input "true"
click at [844, 465] on input "Créer mon compte" at bounding box center [837, 479] width 108 height 28
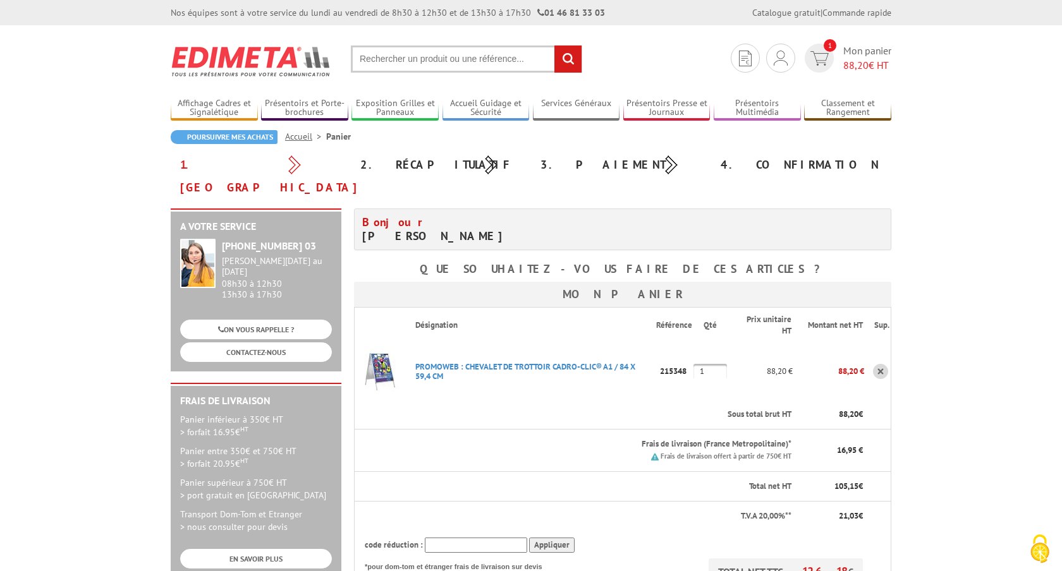
click at [881, 221] on div "Bonjour Mr. Laurent Louise" at bounding box center [623, 229] width 540 height 40
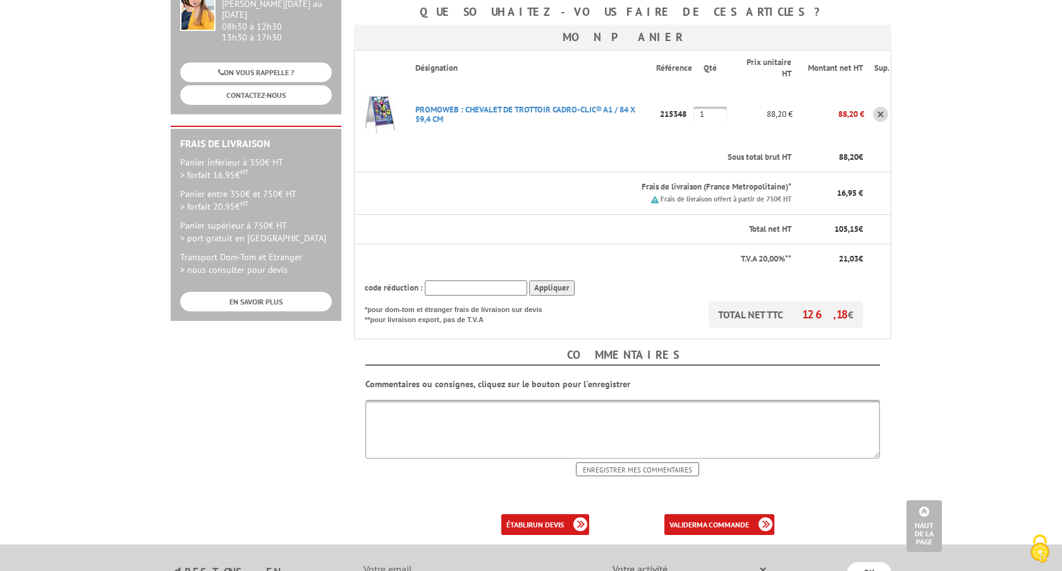
scroll to position [325, 0]
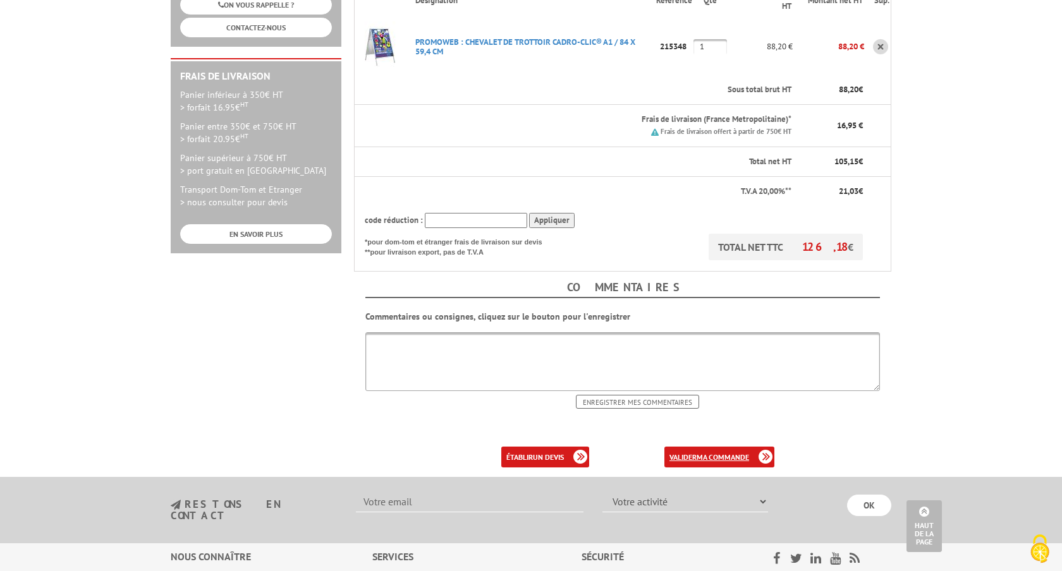
click at [706, 447] on link "valider ma commande" at bounding box center [719, 457] width 110 height 21
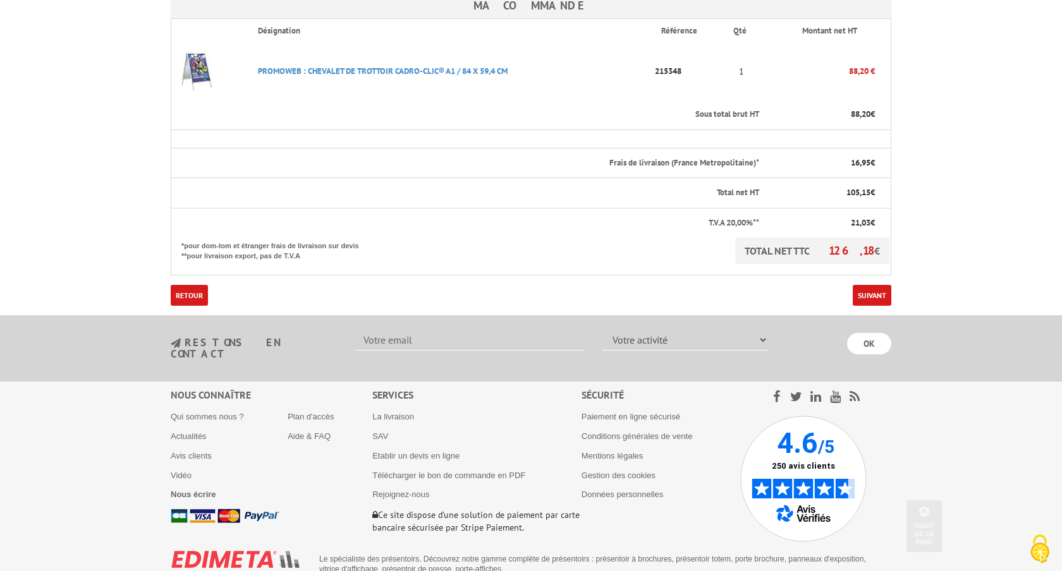
scroll to position [343, 0]
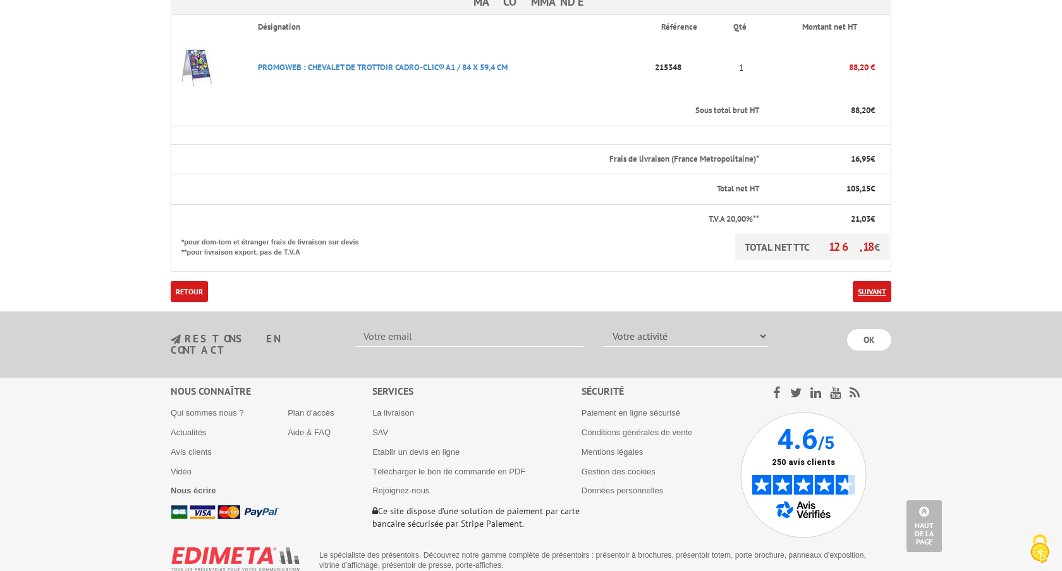
click at [875, 281] on link "Suivant" at bounding box center [872, 291] width 39 height 21
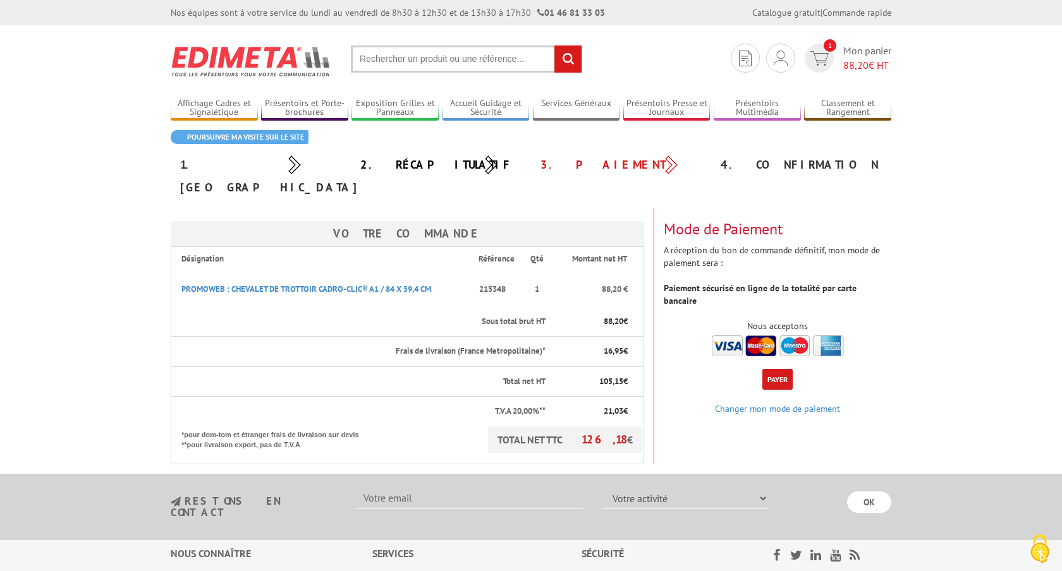
click at [761, 336] on img at bounding box center [778, 346] width 132 height 21
click at [772, 369] on button "Payer" at bounding box center [777, 379] width 30 height 21
